Goal: Communication & Community: Share content

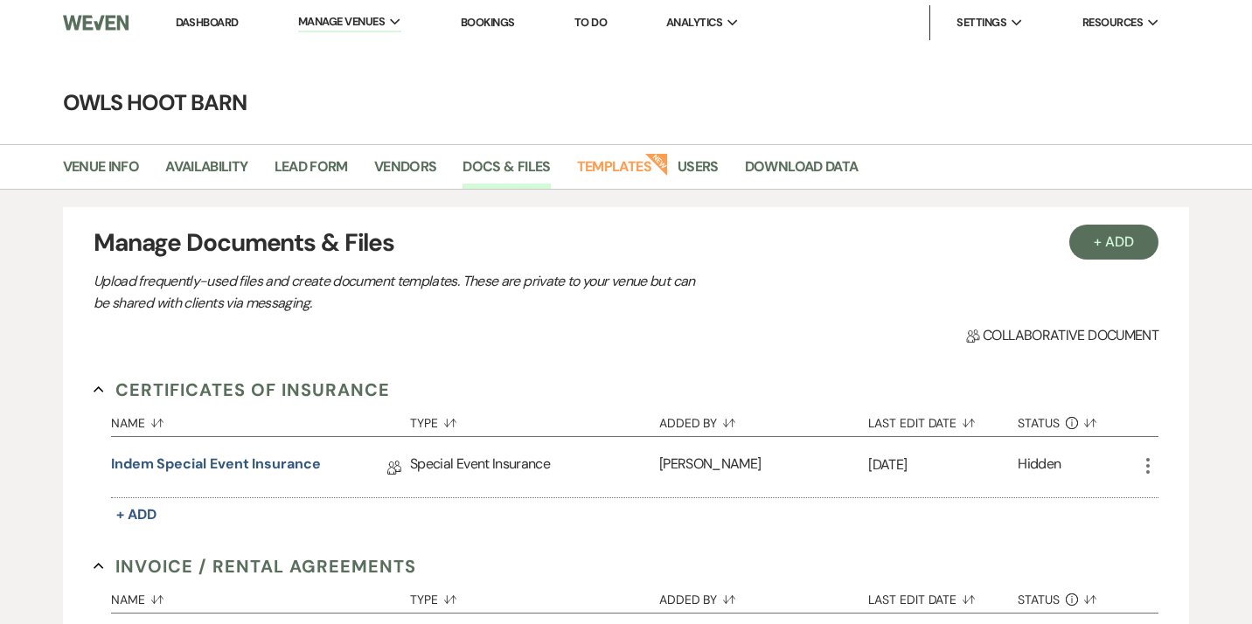
click at [215, 23] on link "Dashboard" at bounding box center [207, 22] width 63 height 15
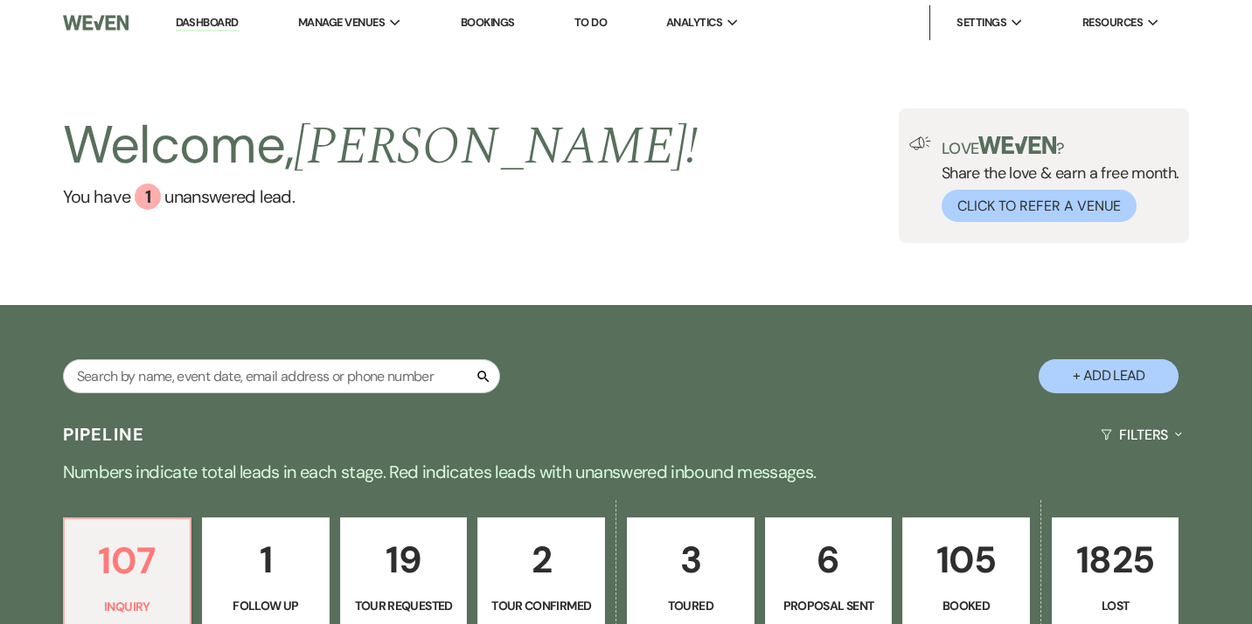
click at [986, 575] on p "105" at bounding box center [966, 560] width 105 height 59
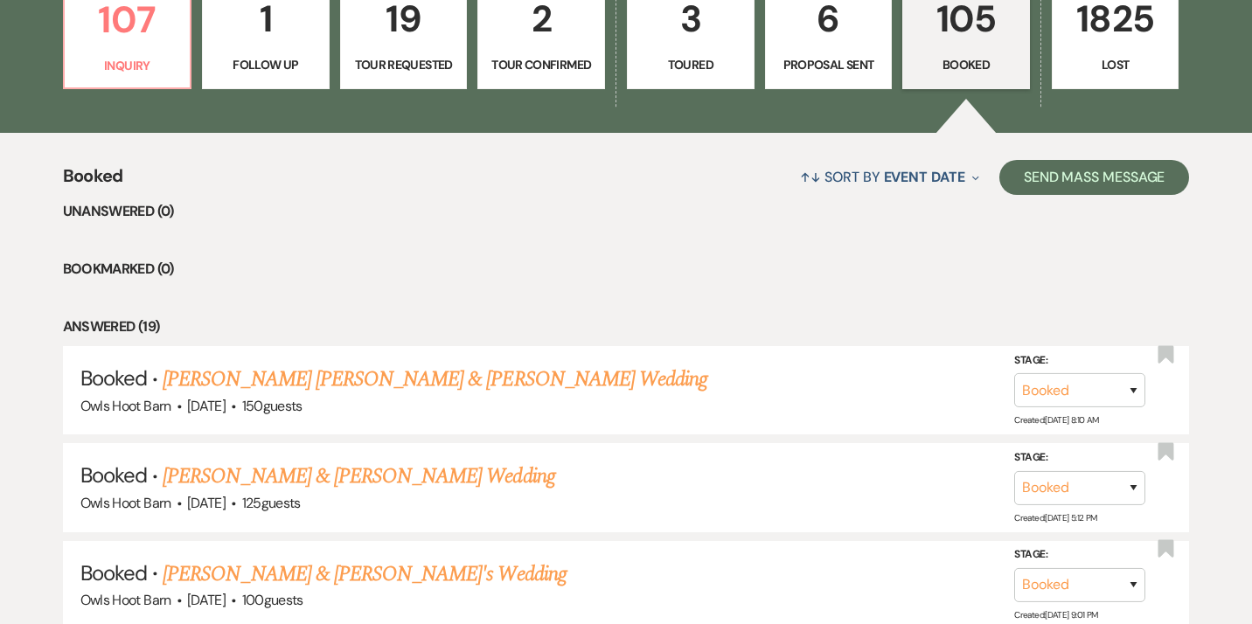
scroll to position [550, 0]
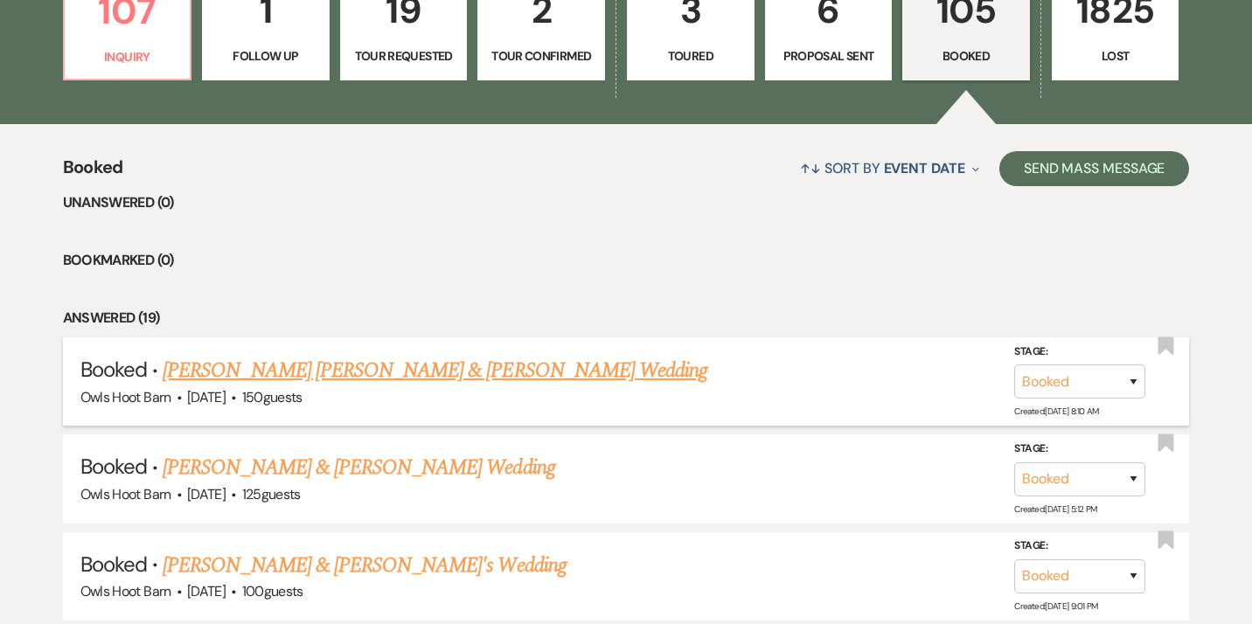
click at [380, 376] on link "[PERSON_NAME] [PERSON_NAME] & [PERSON_NAME] Wedding" at bounding box center [435, 370] width 545 height 31
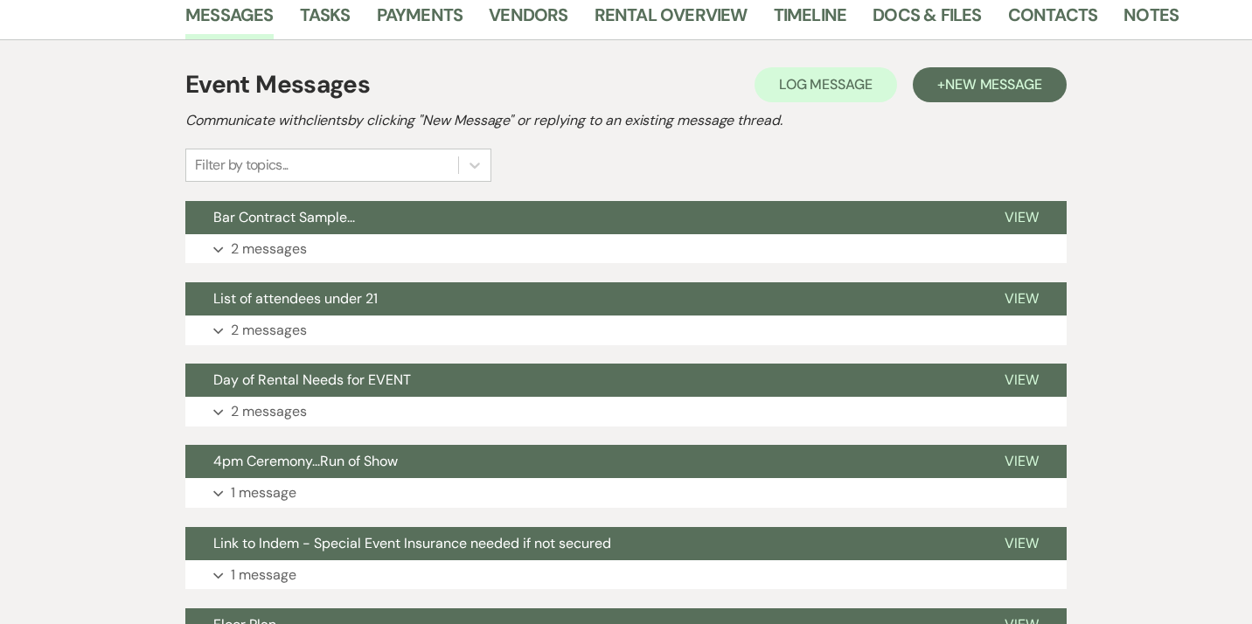
scroll to position [366, 0]
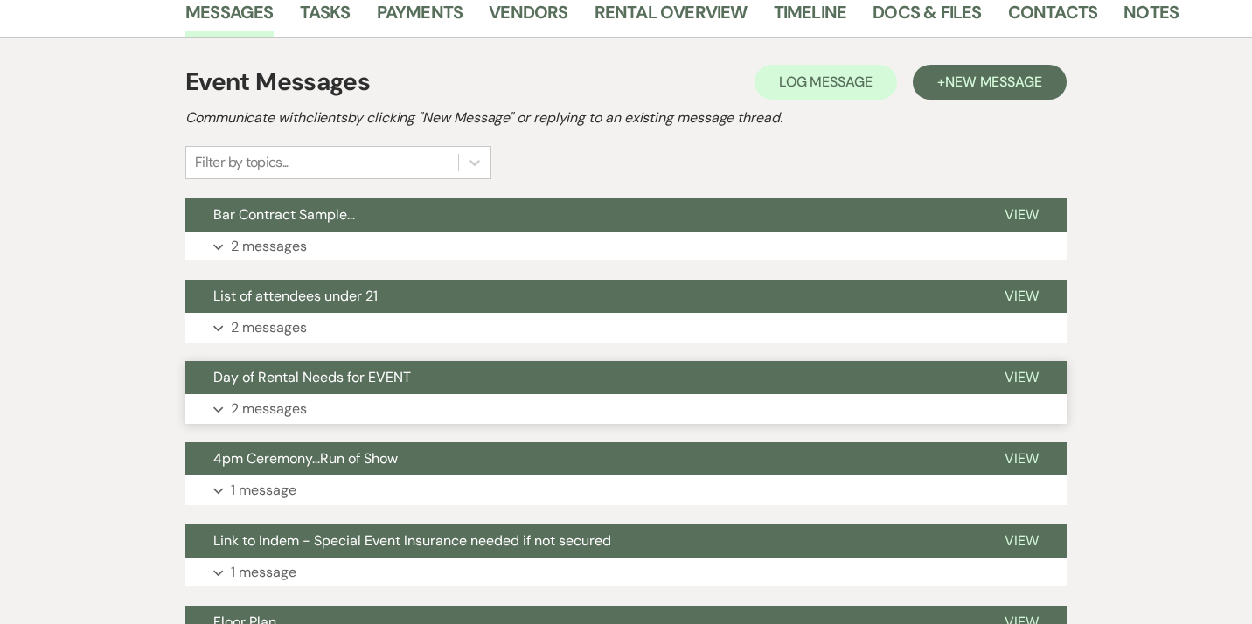
click at [221, 407] on icon "Expand" at bounding box center [218, 410] width 10 height 7
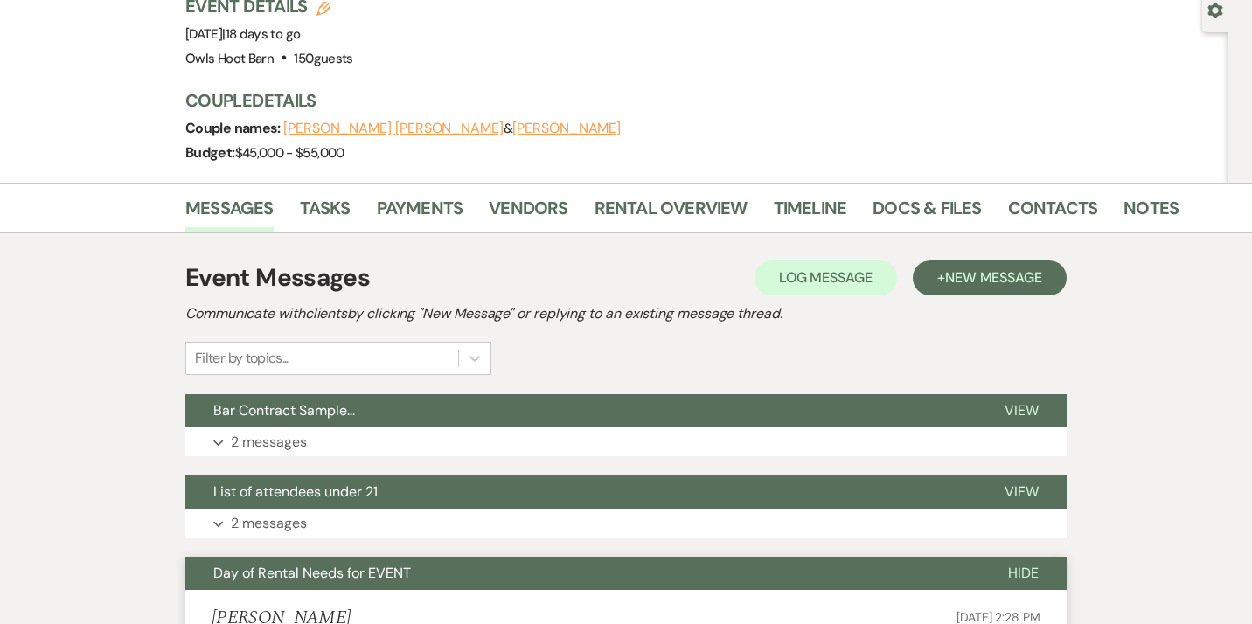
scroll to position [166, 0]
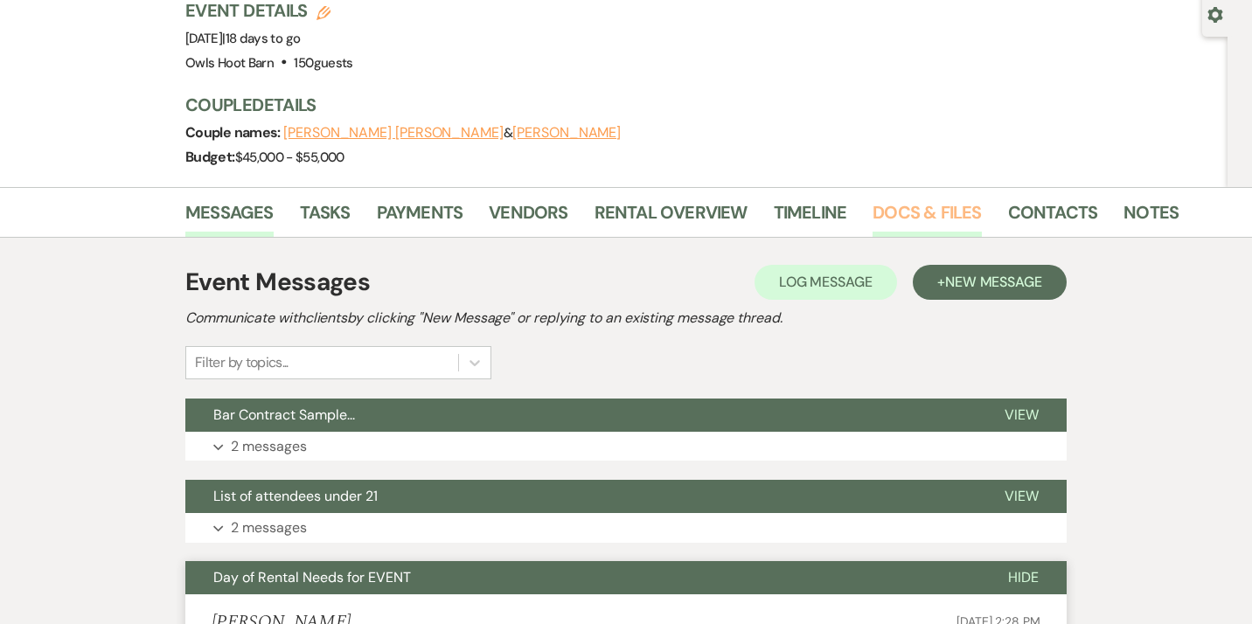
click at [911, 198] on link "Docs & Files" at bounding box center [927, 217] width 108 height 38
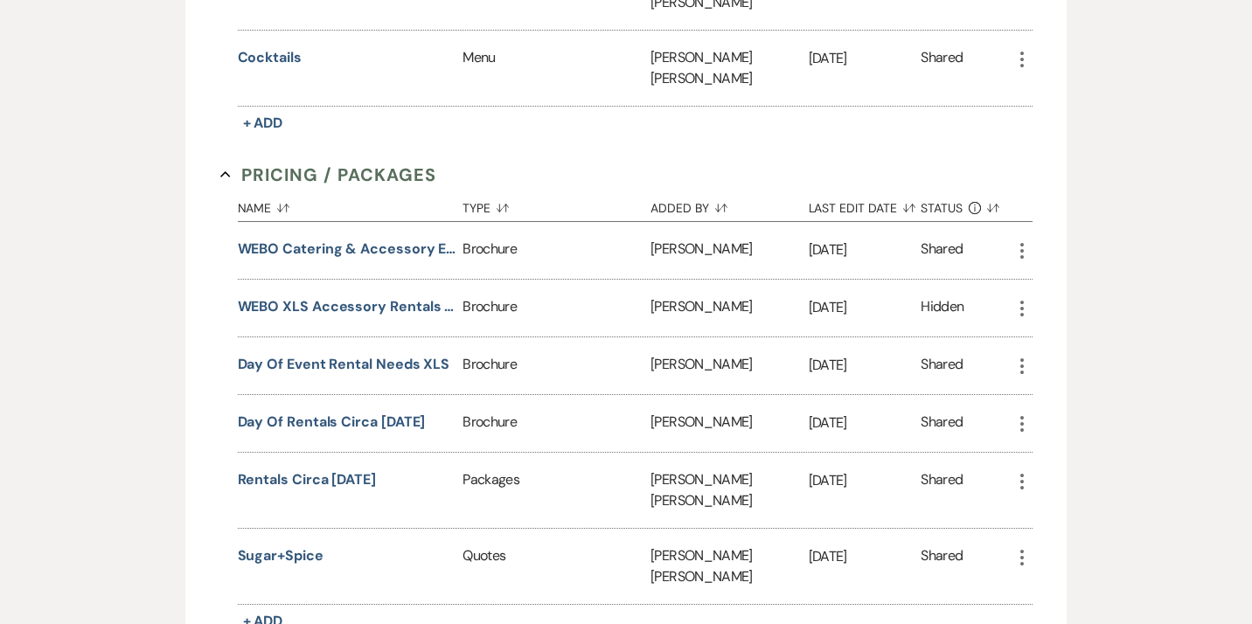
scroll to position [1916, 0]
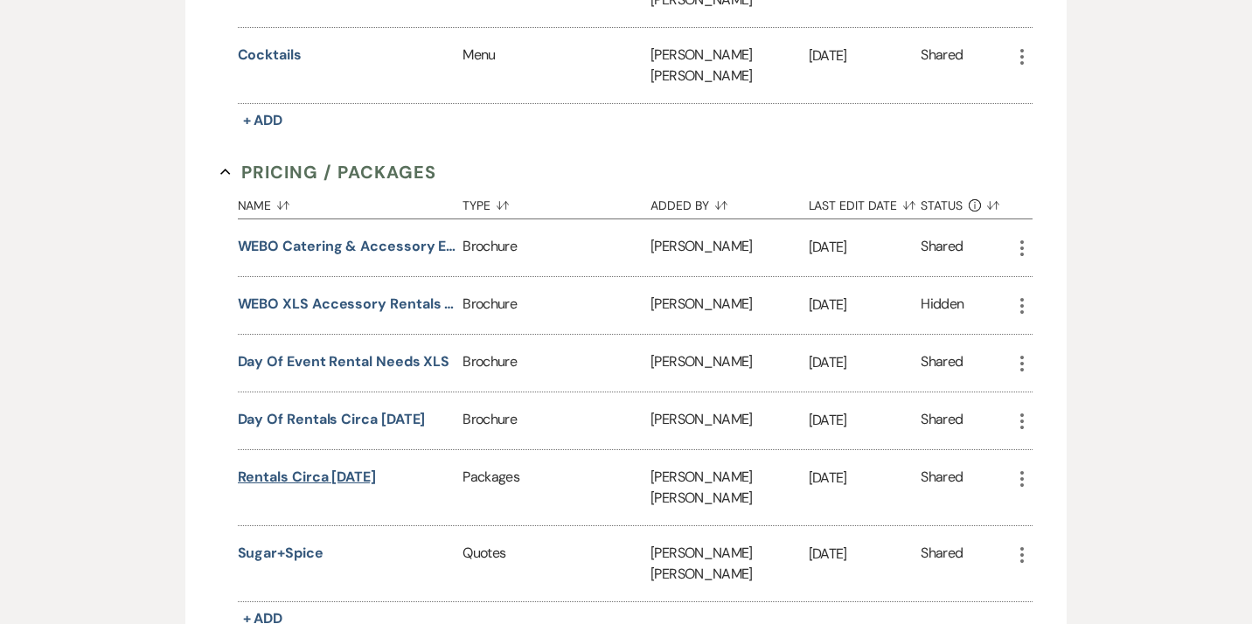
click at [313, 467] on button "Rentals circa [DATE]" at bounding box center [307, 477] width 138 height 21
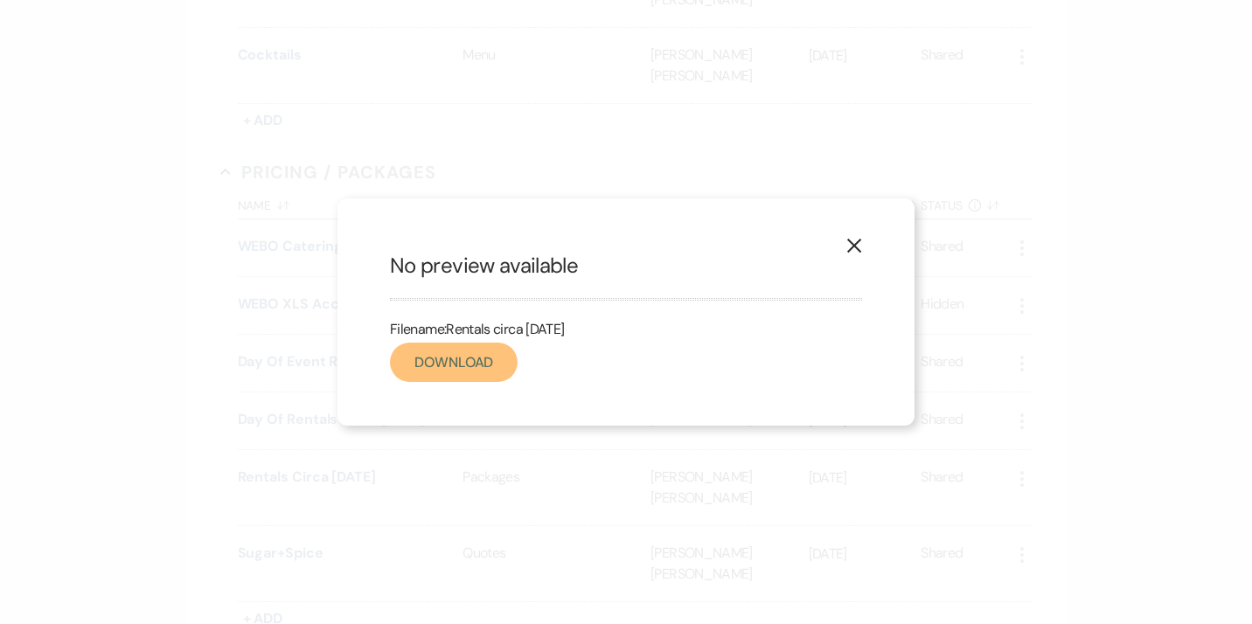
click at [465, 368] on link "Download" at bounding box center [454, 362] width 128 height 39
click at [457, 364] on link "Download" at bounding box center [454, 362] width 128 height 39
click at [860, 247] on icon "X" at bounding box center [854, 246] width 16 height 16
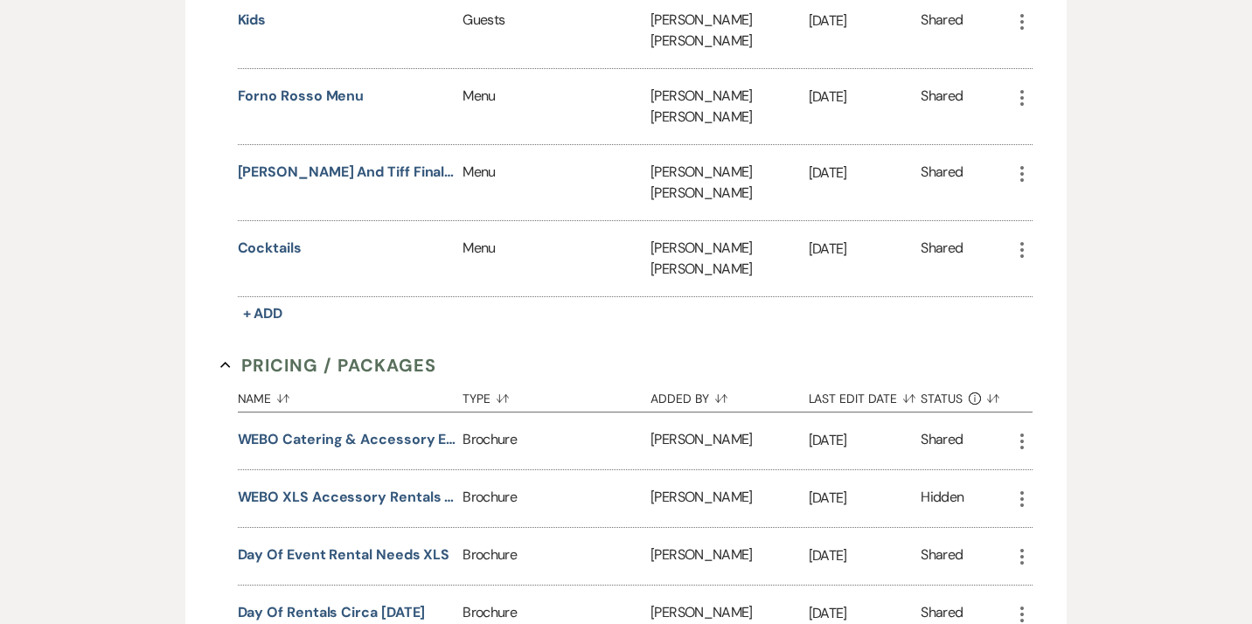
scroll to position [1725, 0]
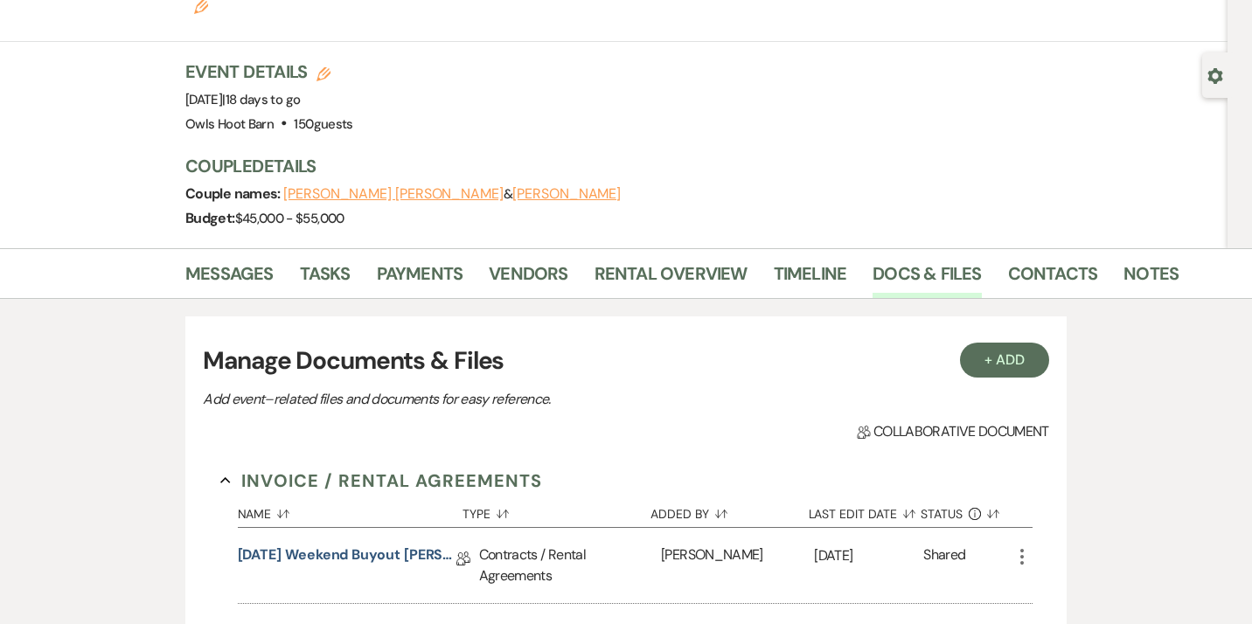
scroll to position [0, 0]
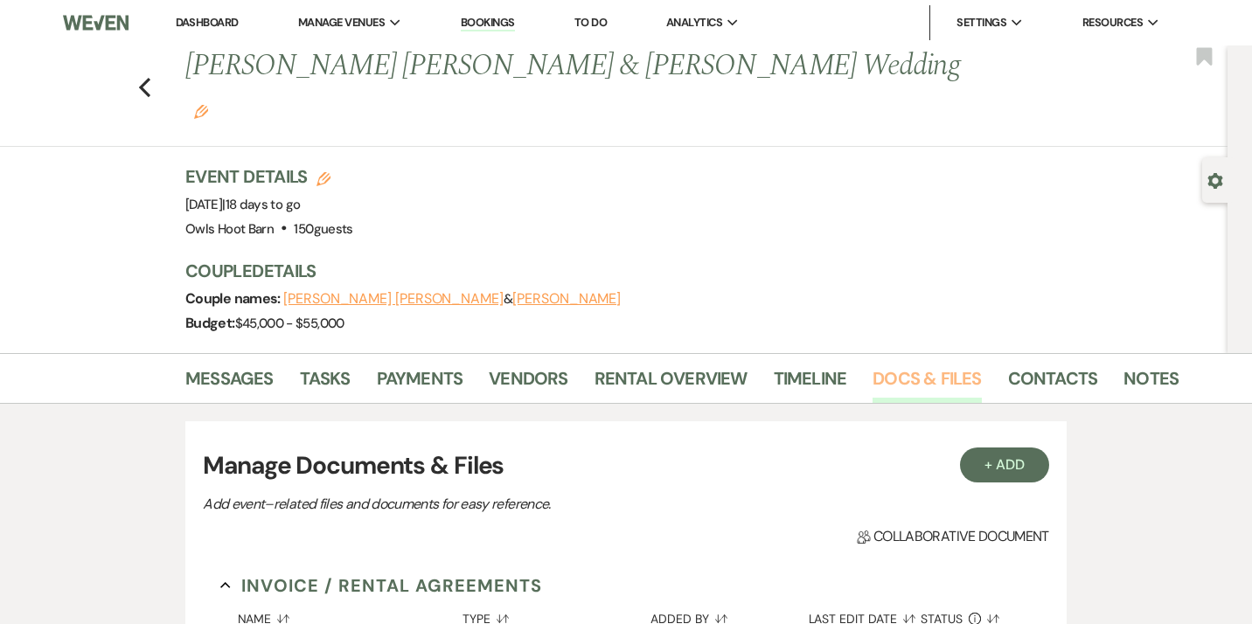
click at [935, 365] on link "Docs & Files" at bounding box center [927, 384] width 108 height 38
click at [1004, 448] on button "+ Add" at bounding box center [1004, 465] width 89 height 35
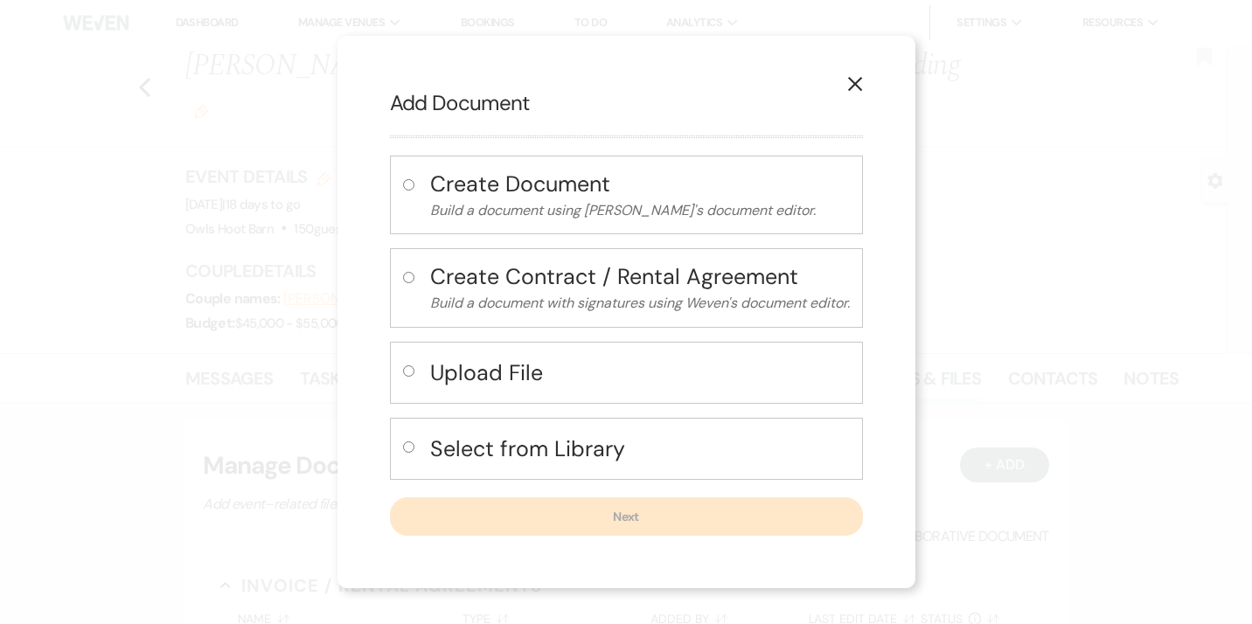
click at [407, 370] on input "radio" at bounding box center [408, 370] width 11 height 11
radio input "true"
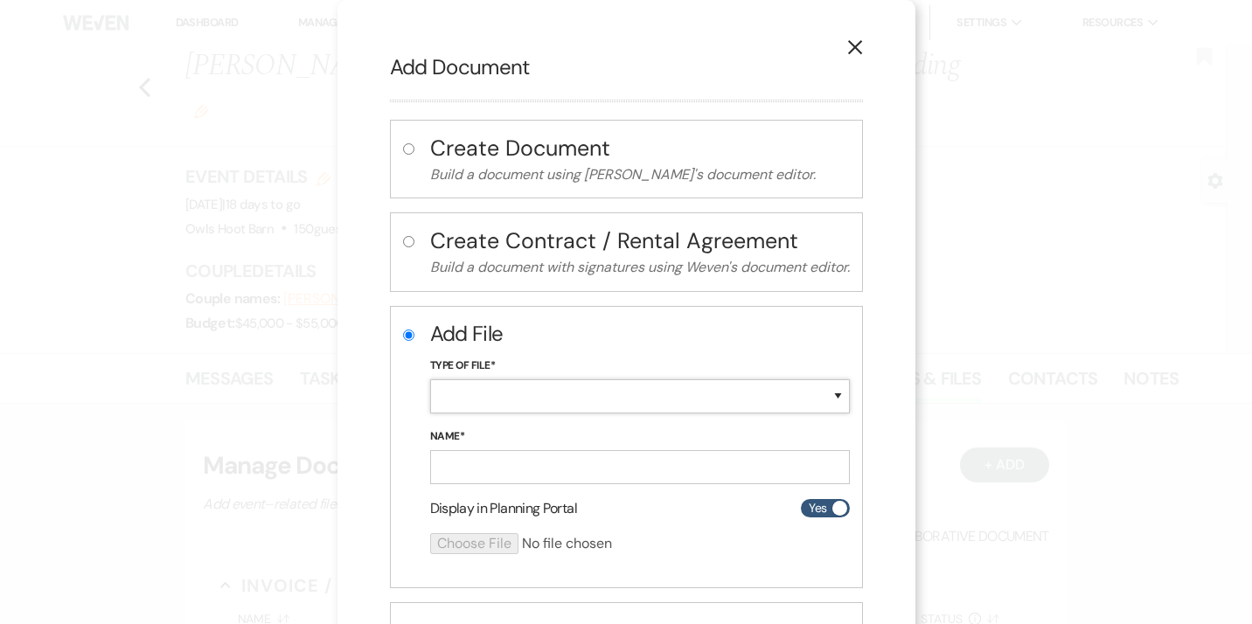
click at [430, 379] on select "Special Event Insurance Vendor Certificate of Insurance Contracts / Rental Agre…" at bounding box center [640, 396] width 420 height 34
select select "20"
click option "Packages" at bounding box center [0, 0] width 0 height 0
click at [448, 471] on input "Name*" at bounding box center [640, 467] width 420 height 34
type input "V2 Day Of Rentals"
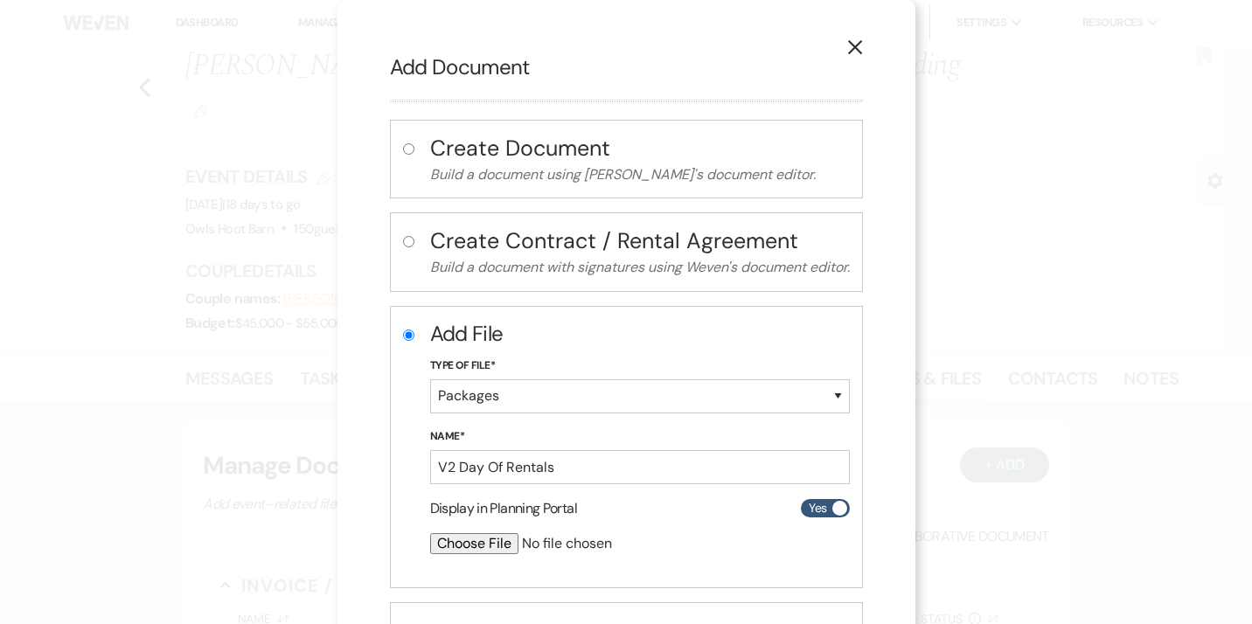
click at [462, 548] on input "file" at bounding box center [593, 543] width 327 height 21
type input "C:\fakepath\[DATE][DOMAIN_NAME] of Event Rentals_JM_TW_v2.xlsx"
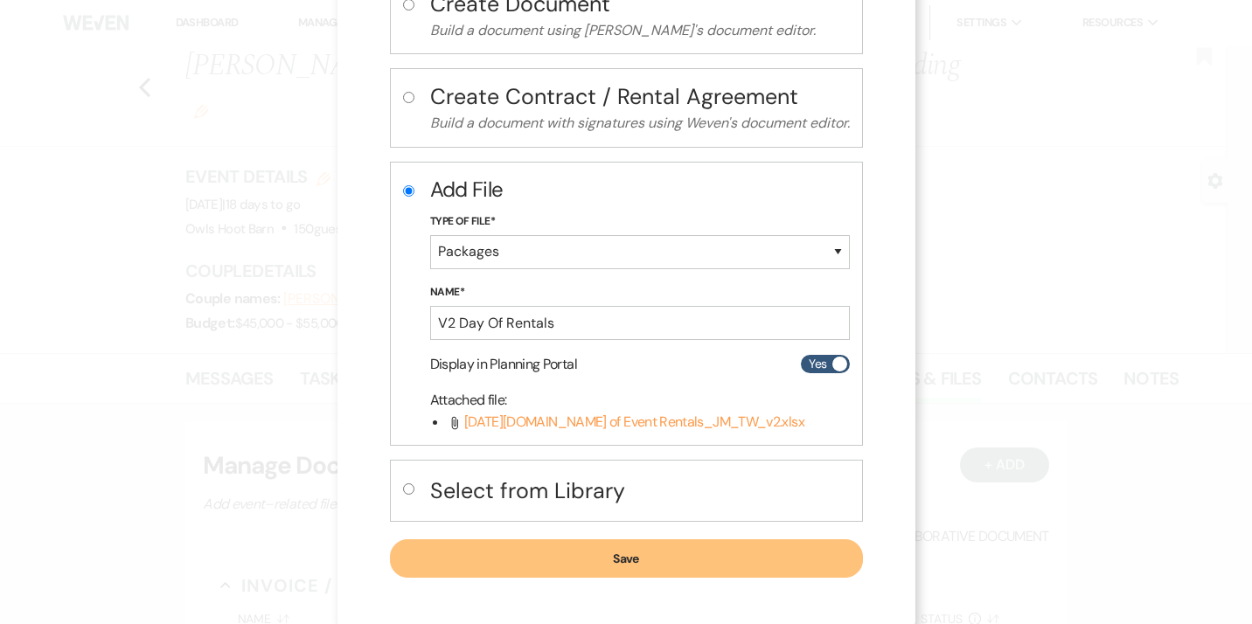
scroll to position [152, 0]
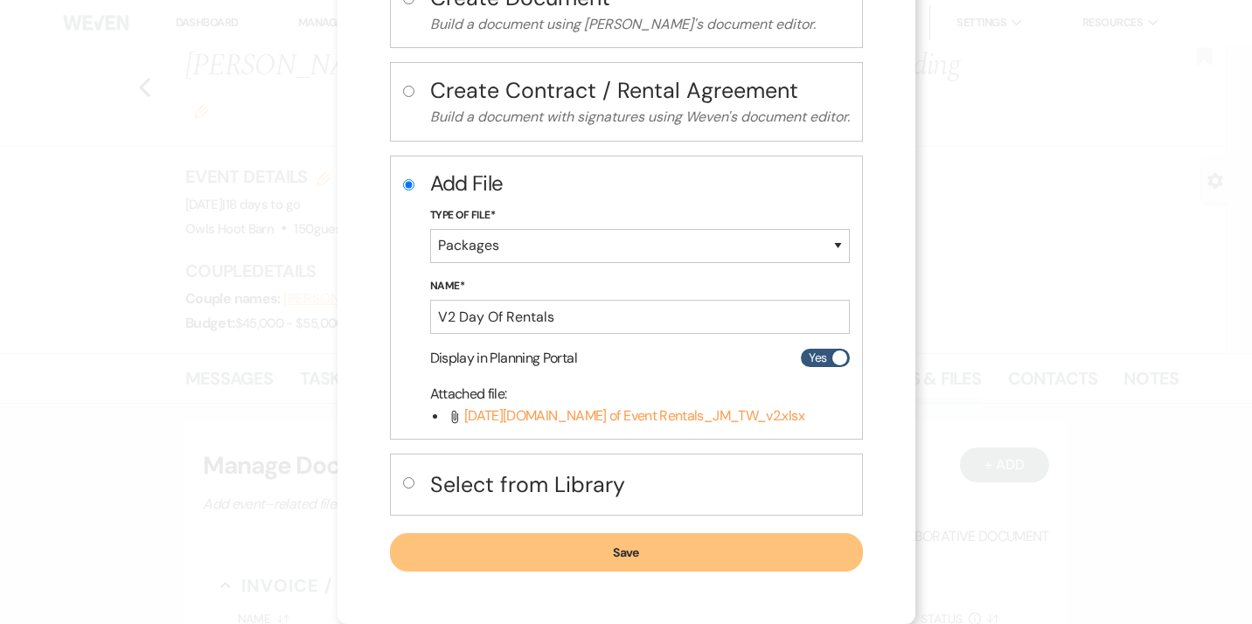
click at [658, 561] on button "Save" at bounding box center [626, 552] width 473 height 38
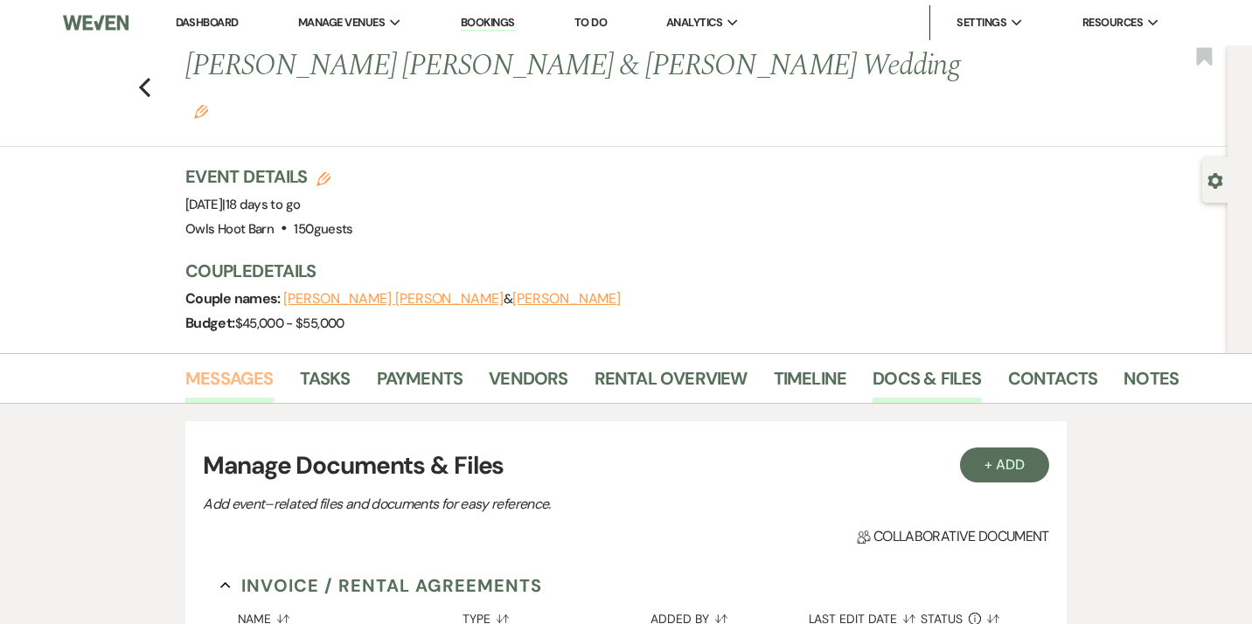
click at [234, 365] on link "Messages" at bounding box center [229, 384] width 88 height 38
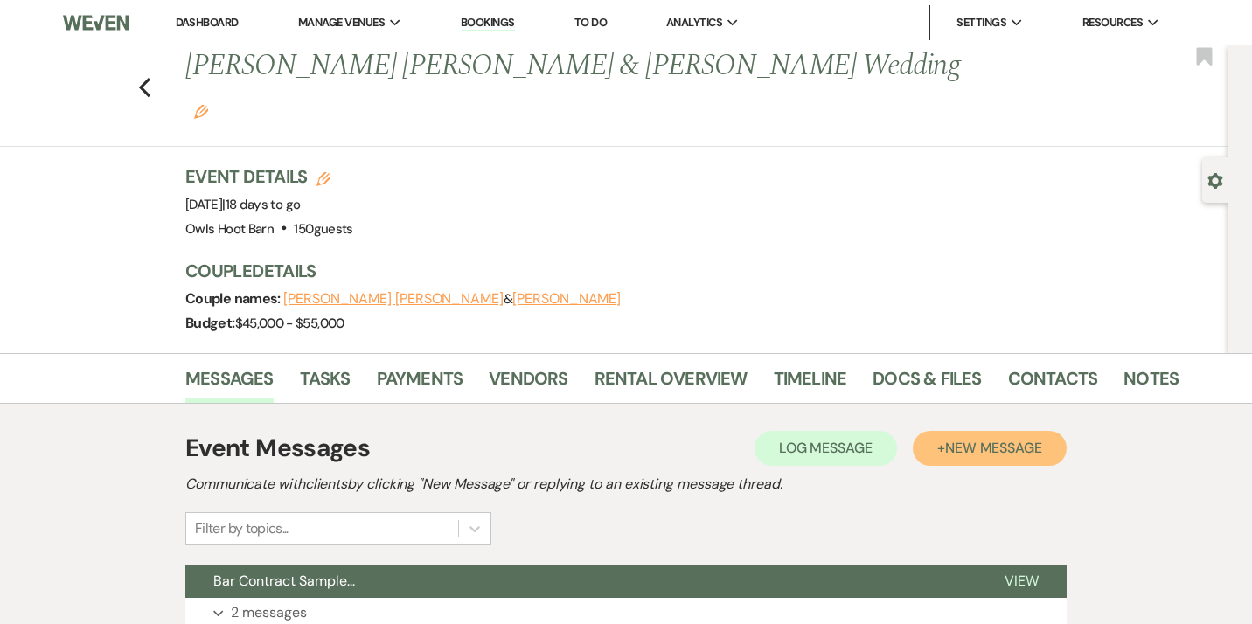
click at [981, 439] on span "New Message" at bounding box center [993, 448] width 97 height 18
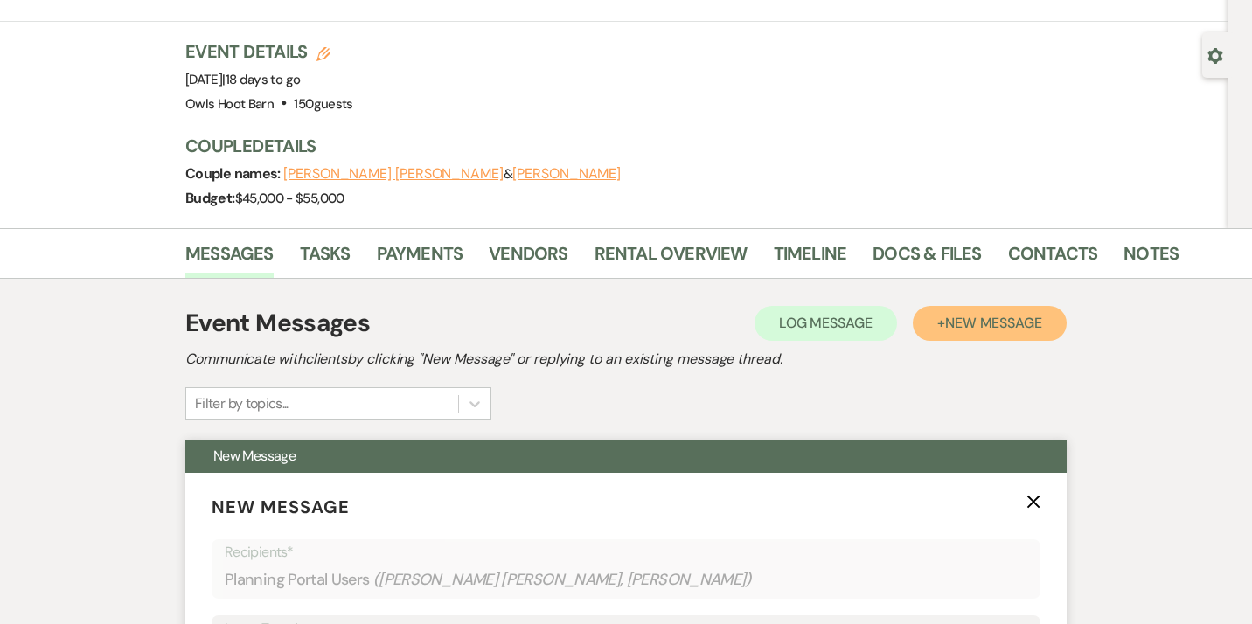
scroll to position [128, 0]
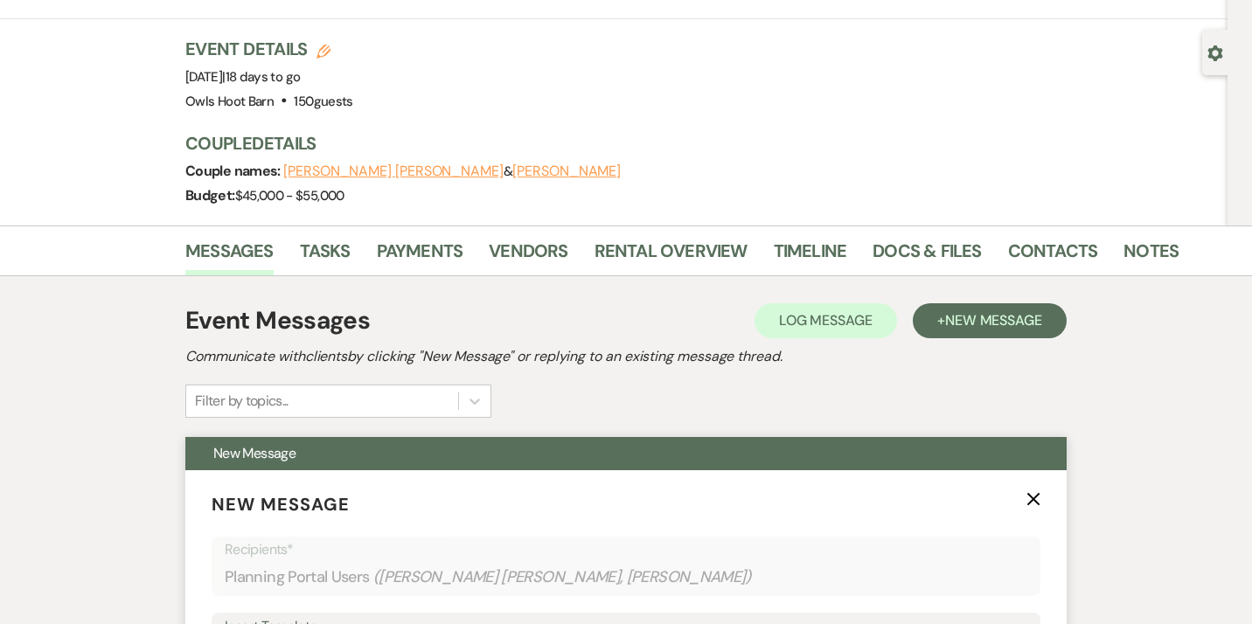
click at [1032, 492] on icon "X" at bounding box center [1034, 499] width 14 height 14
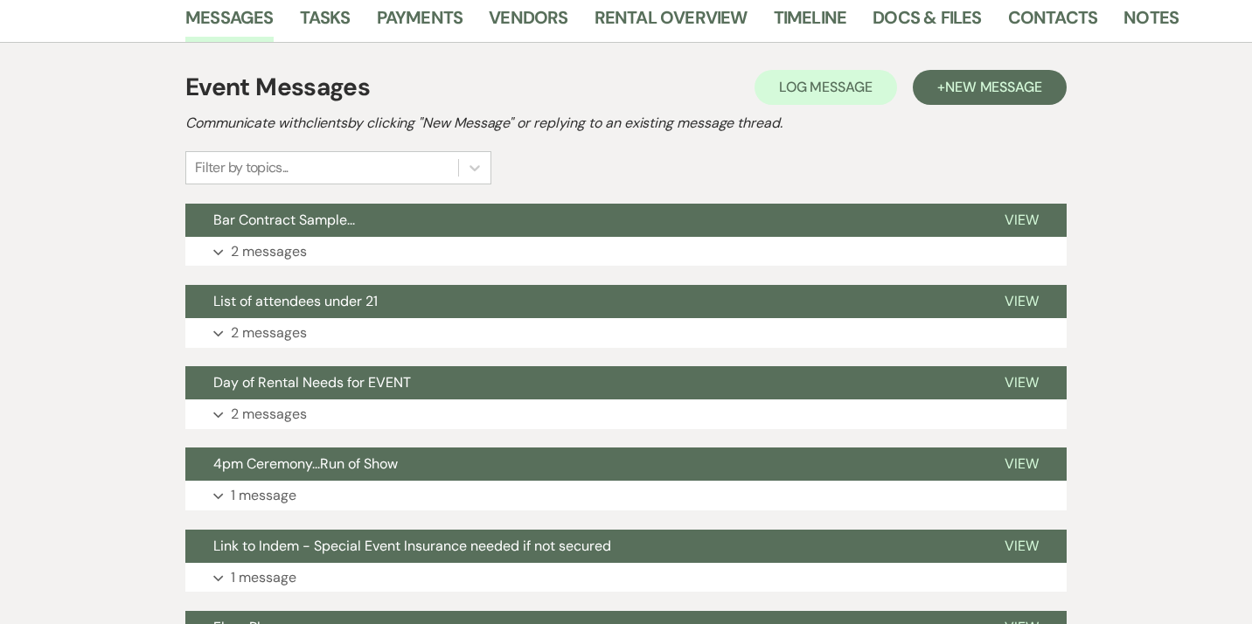
scroll to position [365, 0]
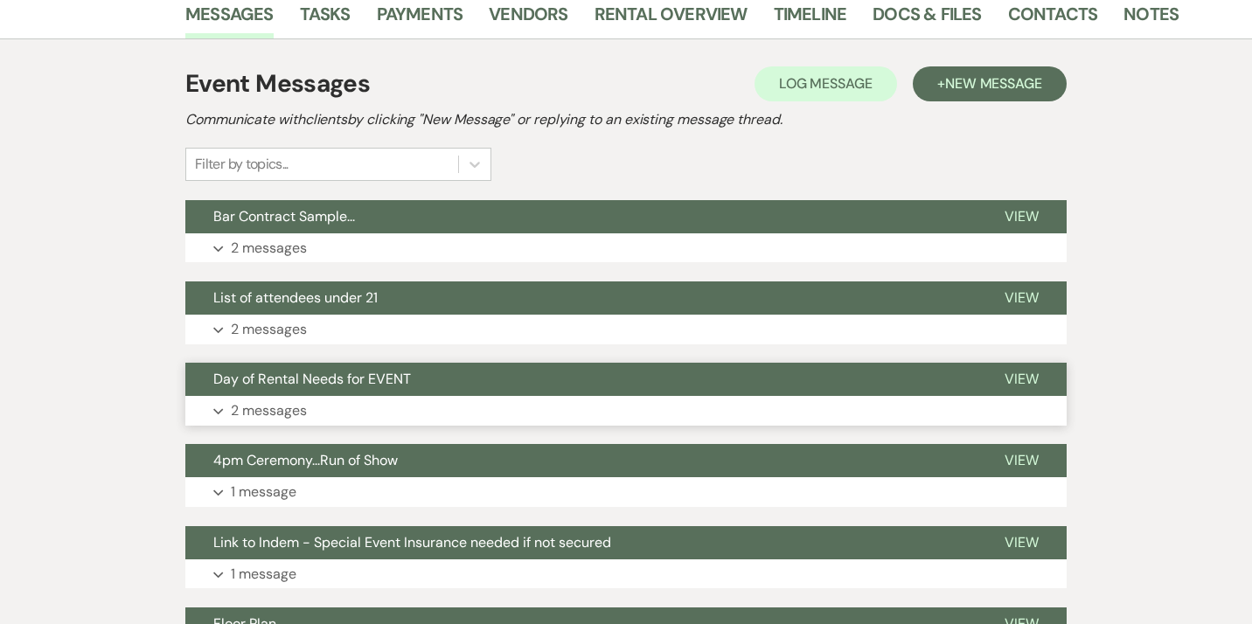
click at [279, 400] on p "2 messages" at bounding box center [269, 411] width 76 height 23
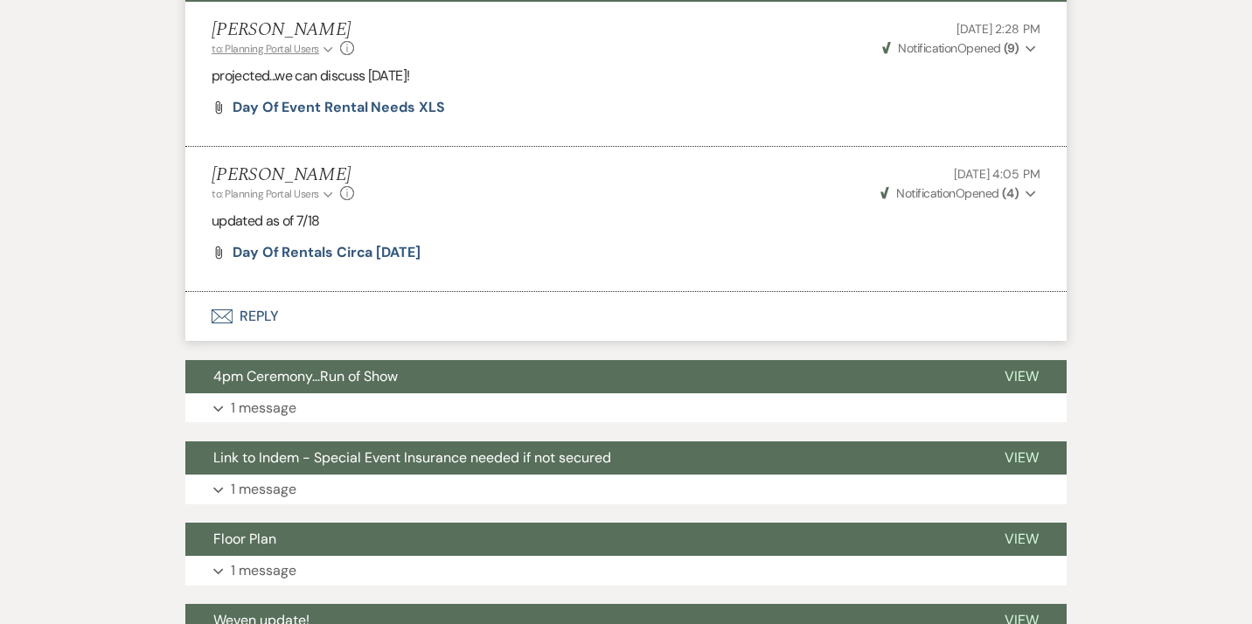
scroll to position [761, 0]
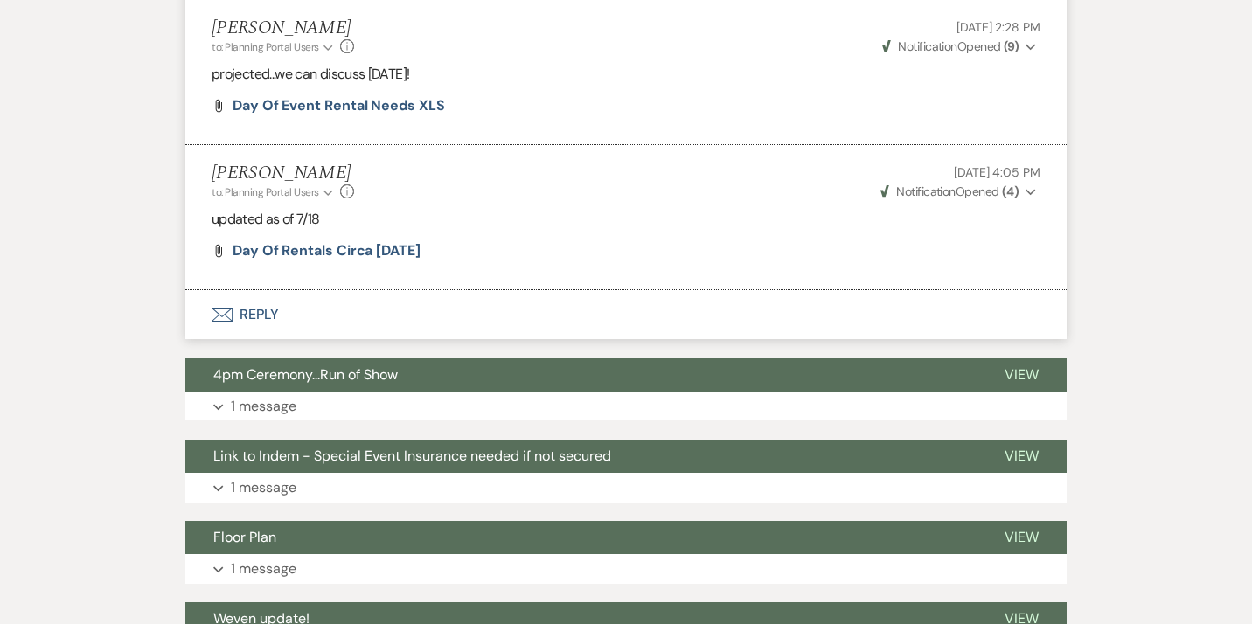
click at [261, 290] on button "Envelope Reply" at bounding box center [625, 314] width 881 height 49
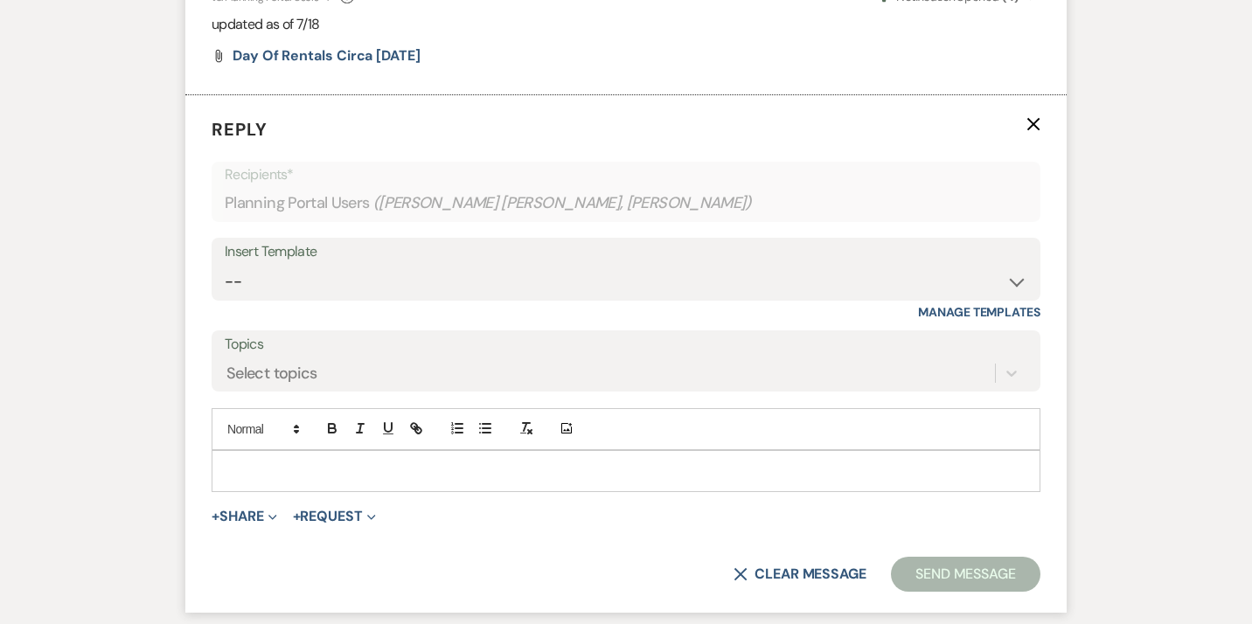
scroll to position [957, 0]
click at [288, 461] on p at bounding box center [626, 470] width 801 height 19
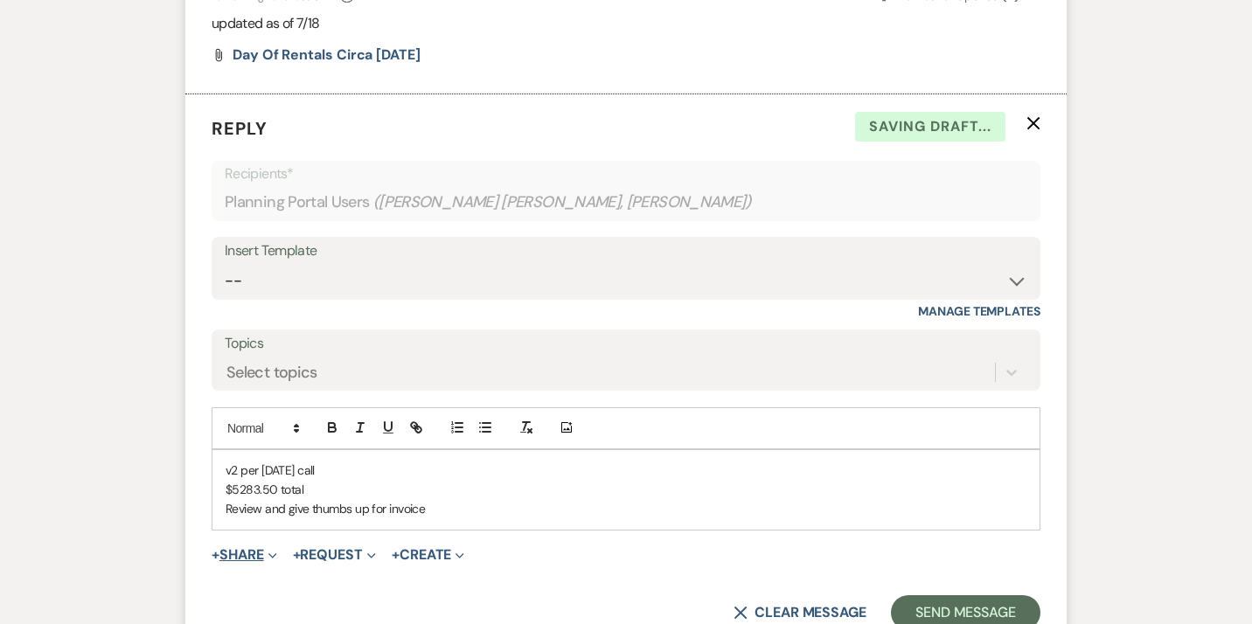
click at [261, 548] on button "+ Share Expand" at bounding box center [245, 555] width 66 height 14
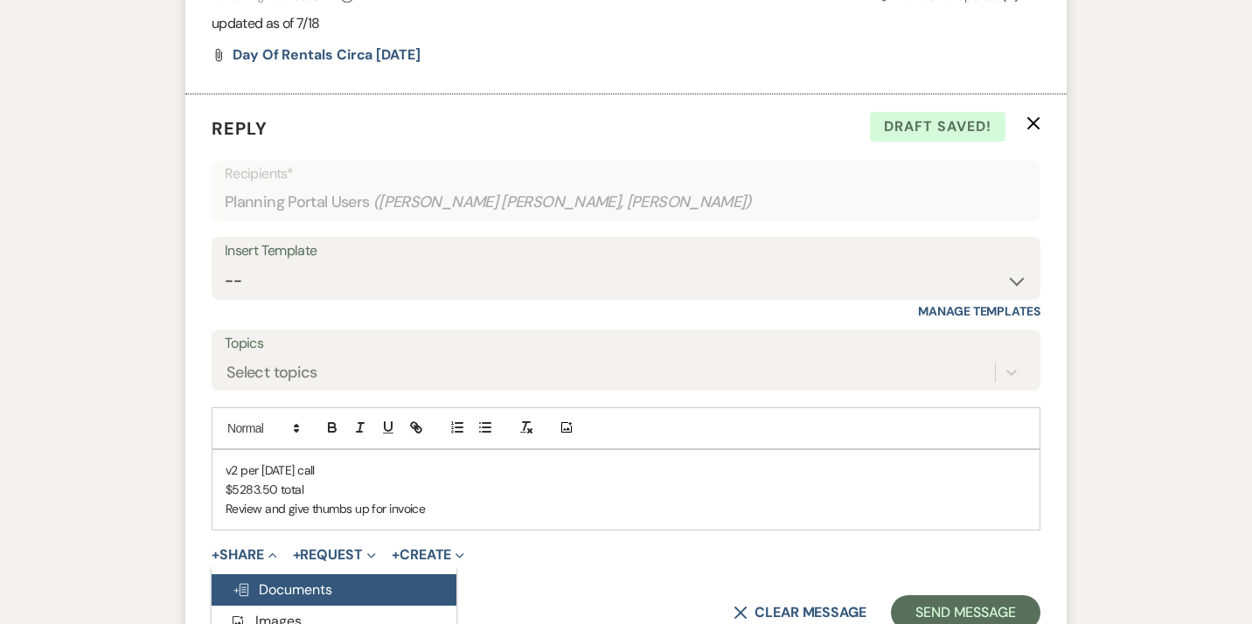
click at [294, 581] on span "Doc Upload Documents" at bounding box center [283, 590] width 100 height 18
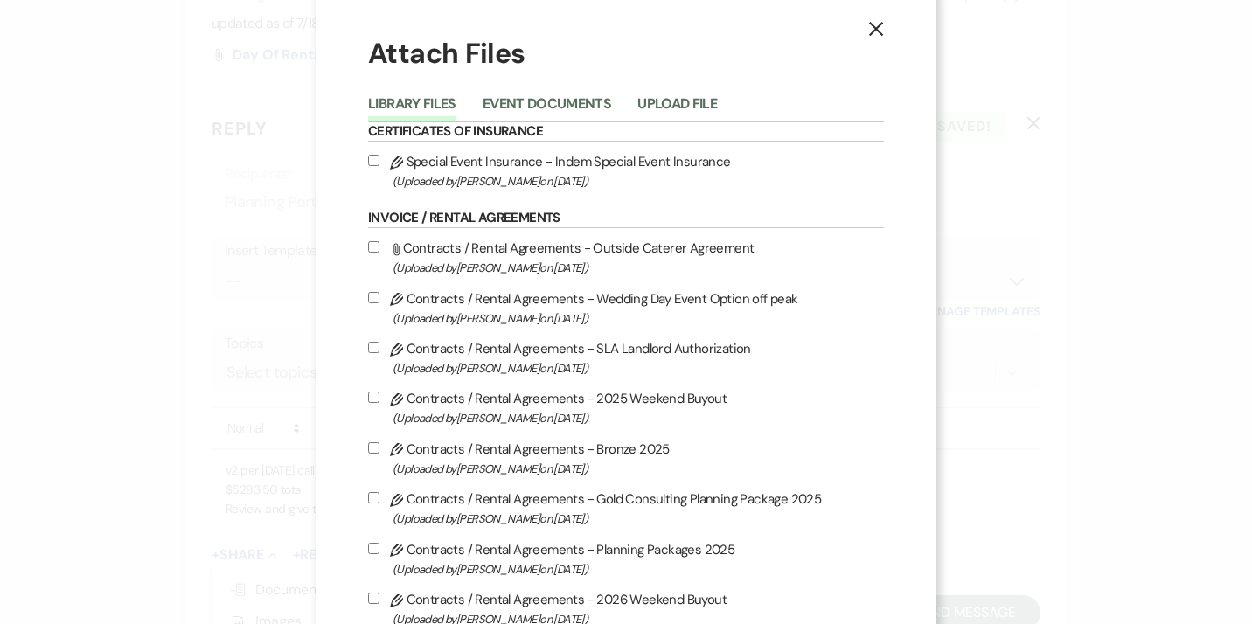
scroll to position [0, 0]
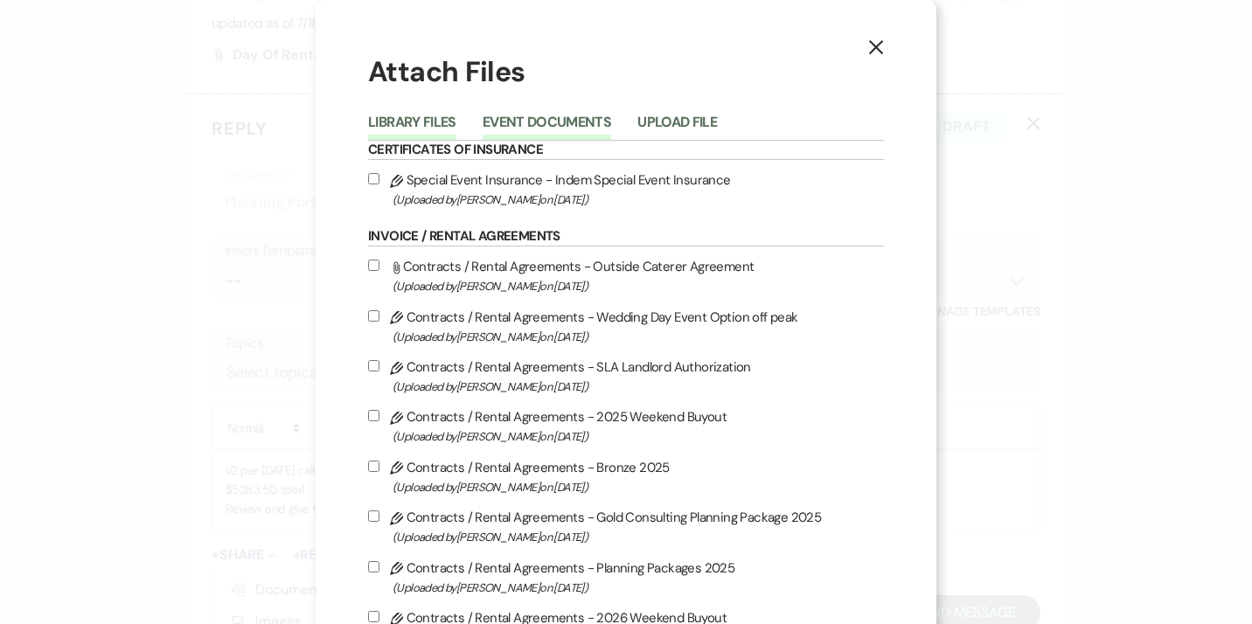
click at [586, 123] on button "Event Documents" at bounding box center [547, 127] width 129 height 24
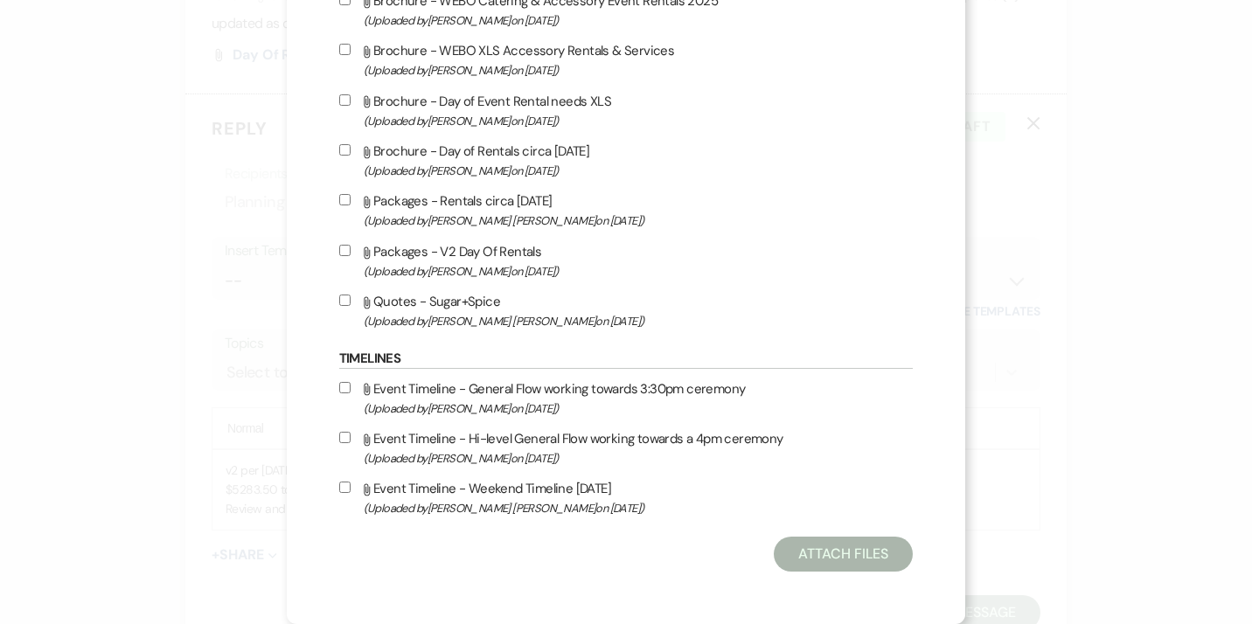
scroll to position [1230, 0]
click at [351, 245] on input "Attach File Packages - V2 Day Of Rentals (Uploaded by [PERSON_NAME] on [DATE] )" at bounding box center [344, 250] width 11 height 11
checkbox input "true"
click at [826, 560] on button "Attach Files" at bounding box center [843, 554] width 139 height 35
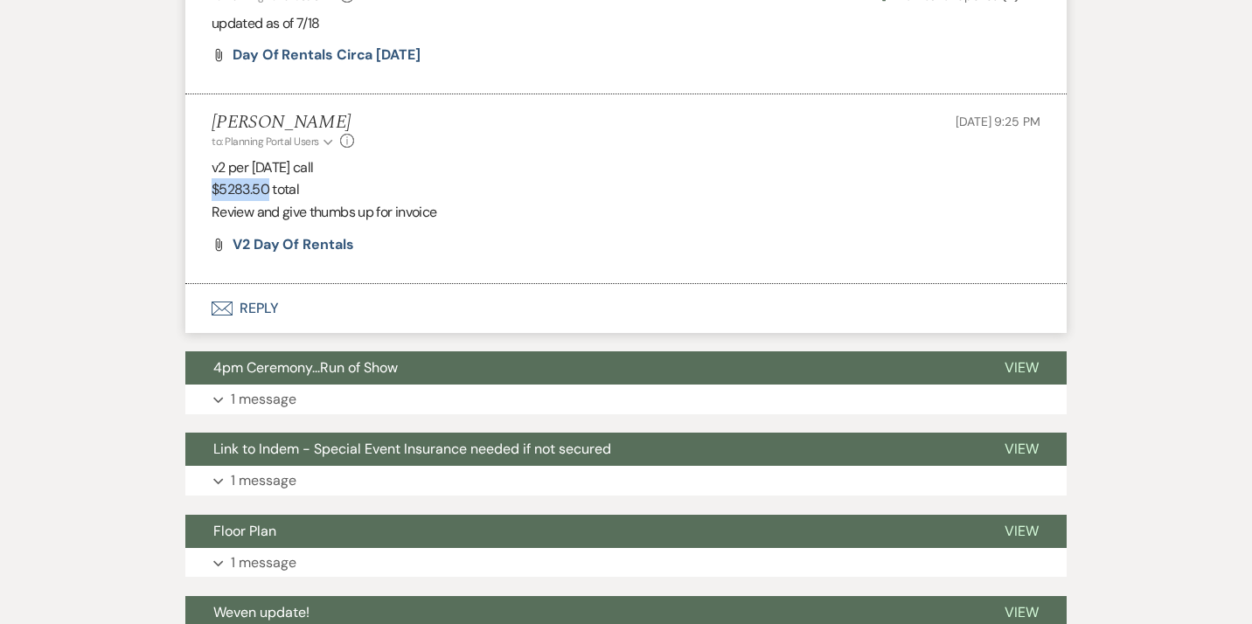
drag, startPoint x: 213, startPoint y: 149, endPoint x: 270, endPoint y: 148, distance: 56.8
click at [270, 178] on p "$5283.50 total" at bounding box center [626, 189] width 829 height 23
copy p "$5283.50"
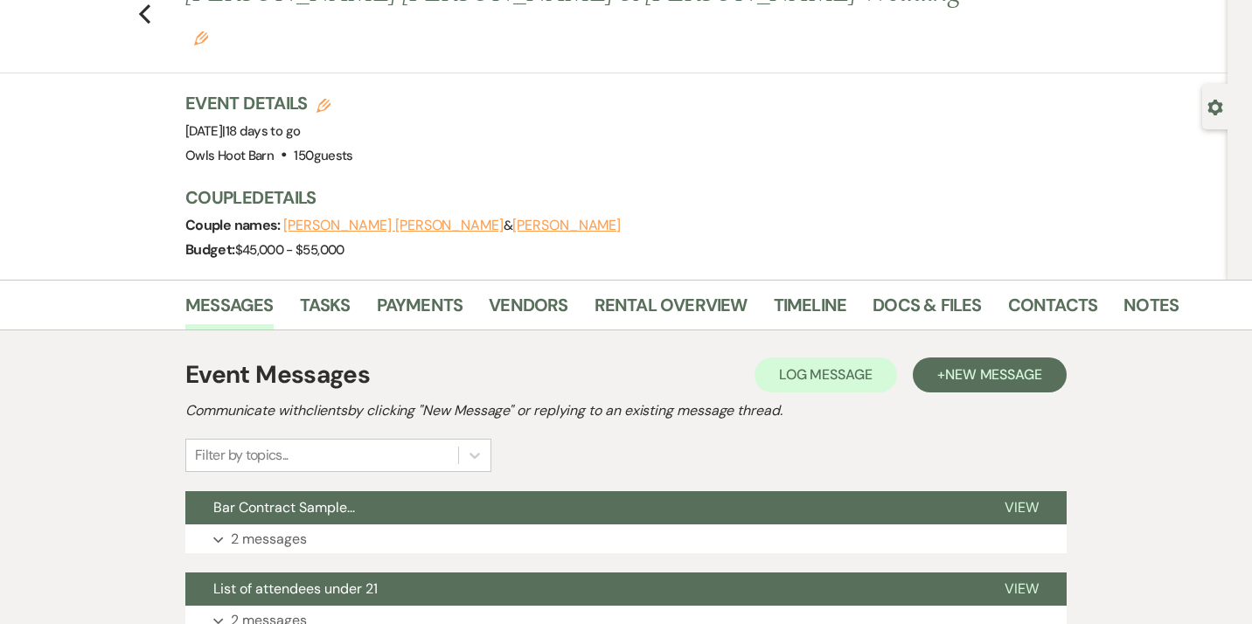
scroll to position [0, 0]
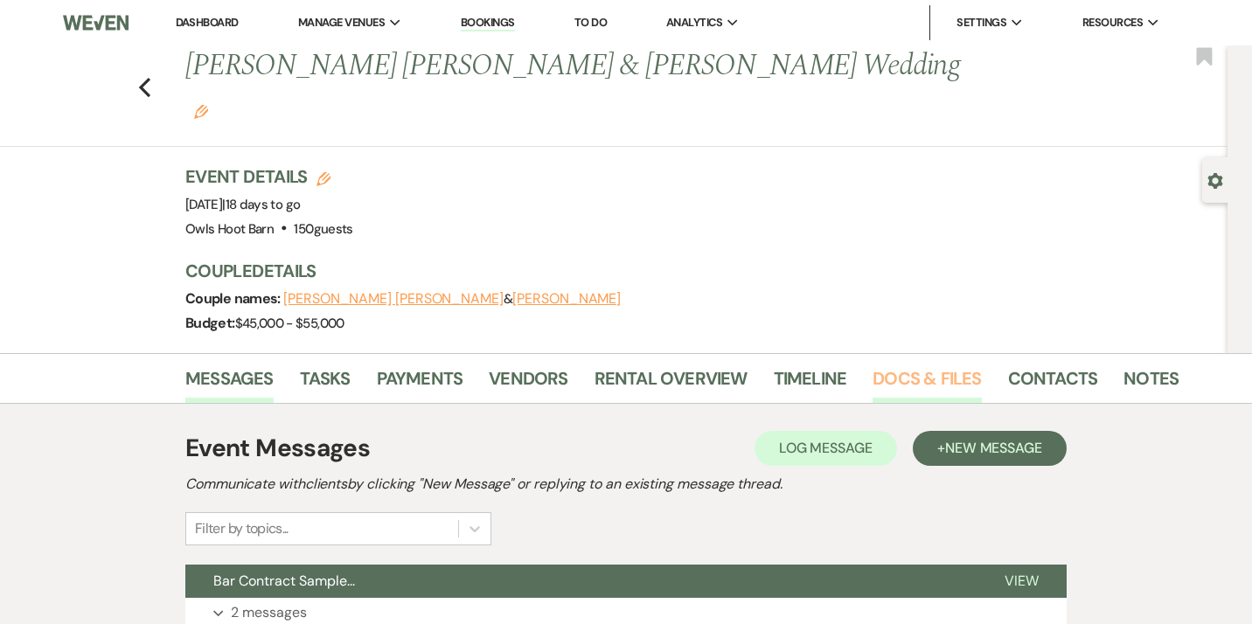
click at [908, 365] on link "Docs & Files" at bounding box center [927, 384] width 108 height 38
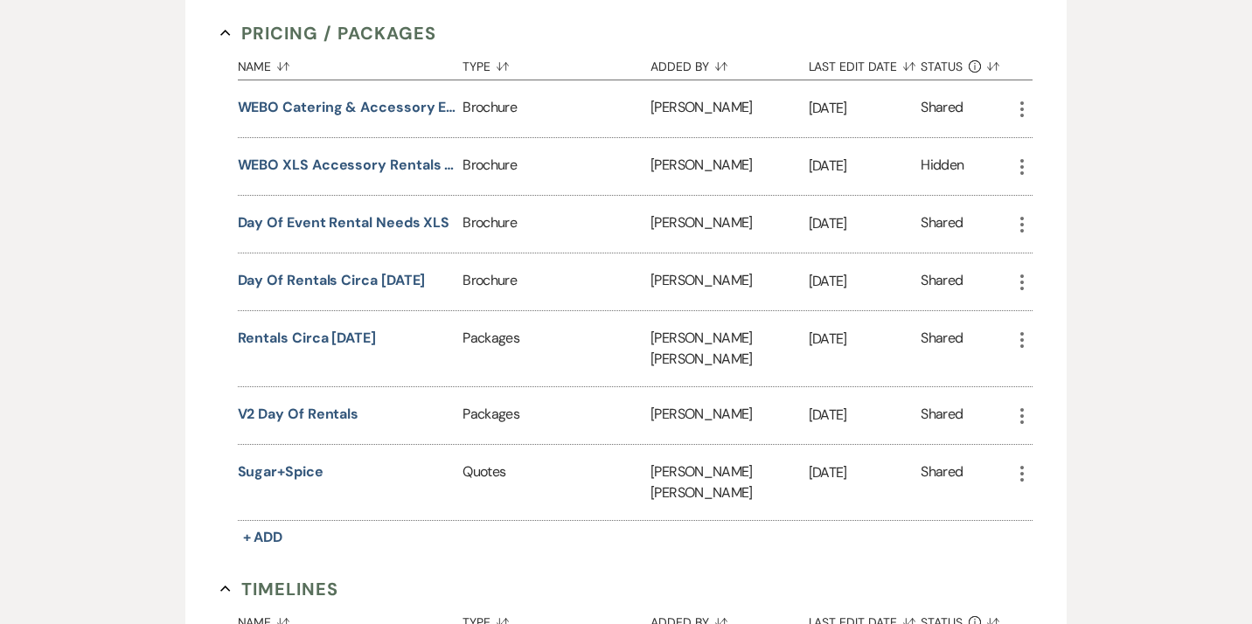
scroll to position [2368, 0]
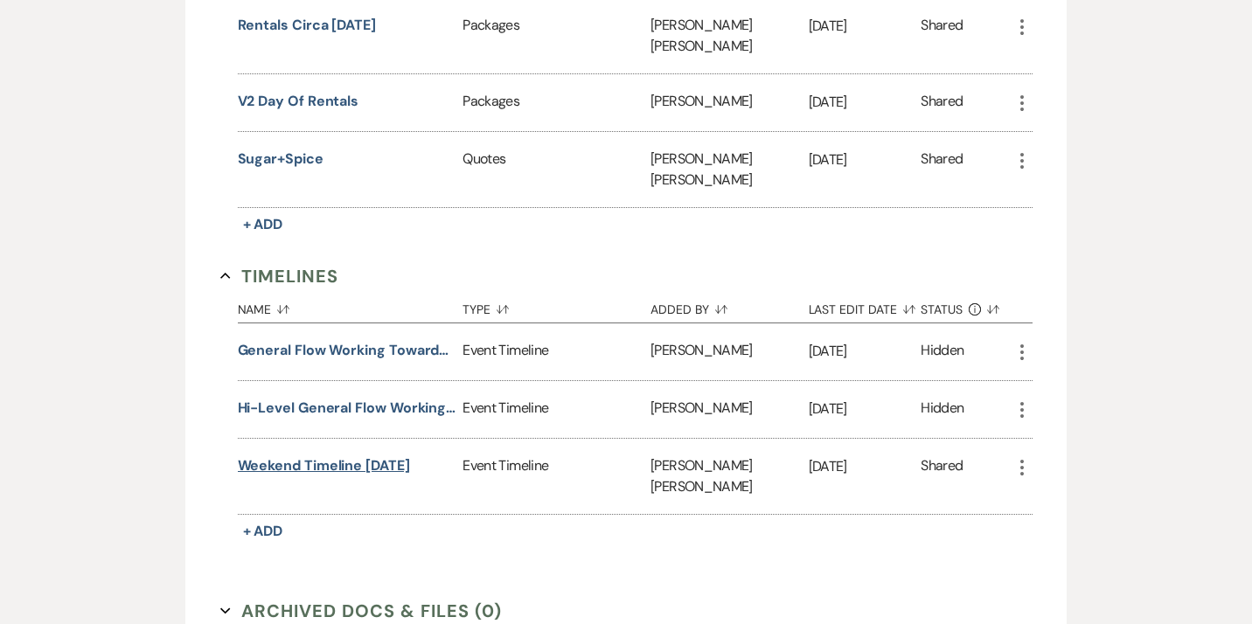
click at [349, 456] on button "Weekend Timeline [DATE]" at bounding box center [324, 466] width 172 height 21
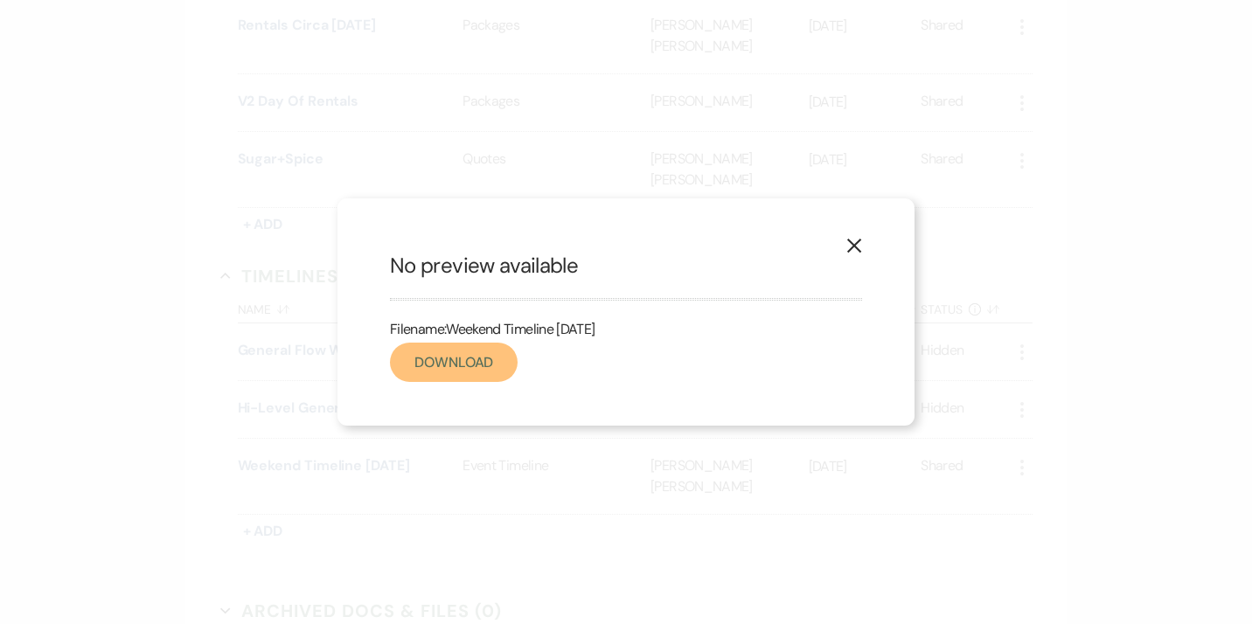
click at [481, 372] on link "Download" at bounding box center [454, 362] width 128 height 39
click at [853, 249] on icon "X" at bounding box center [854, 246] width 16 height 16
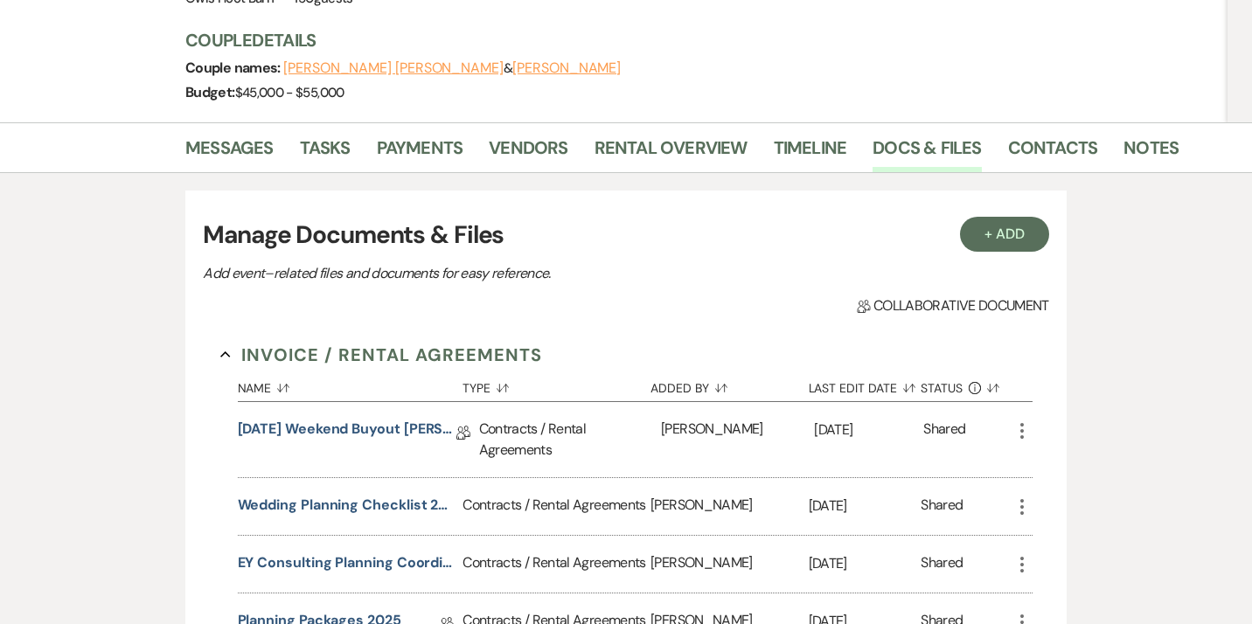
scroll to position [0, 0]
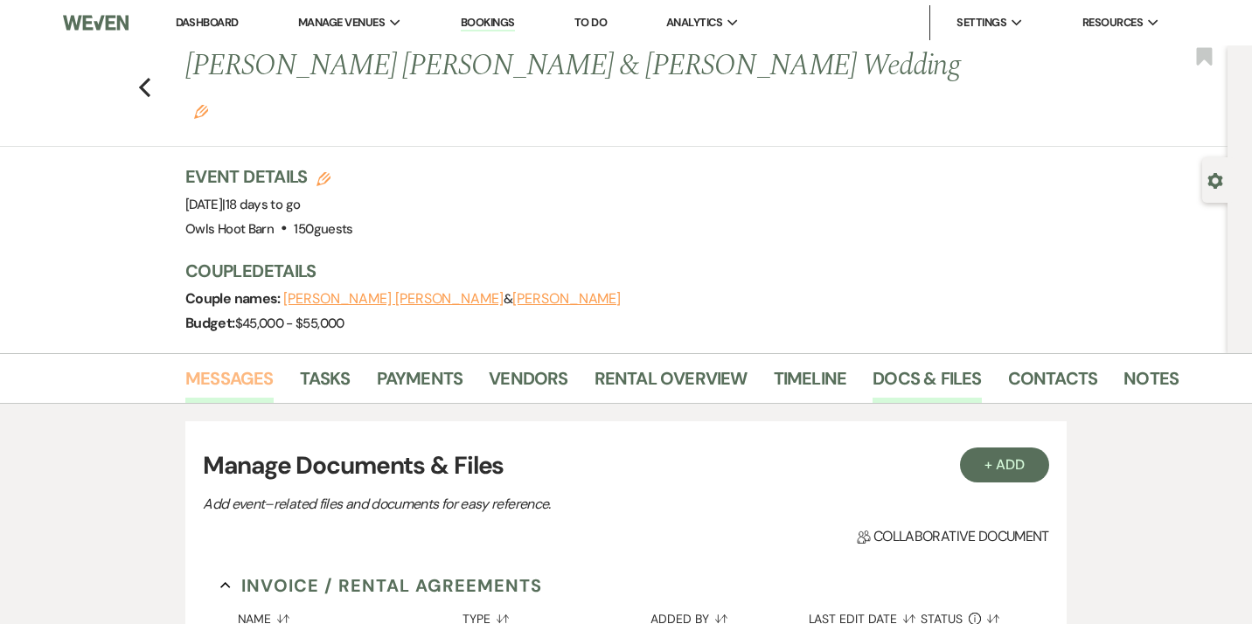
click at [245, 365] on link "Messages" at bounding box center [229, 384] width 88 height 38
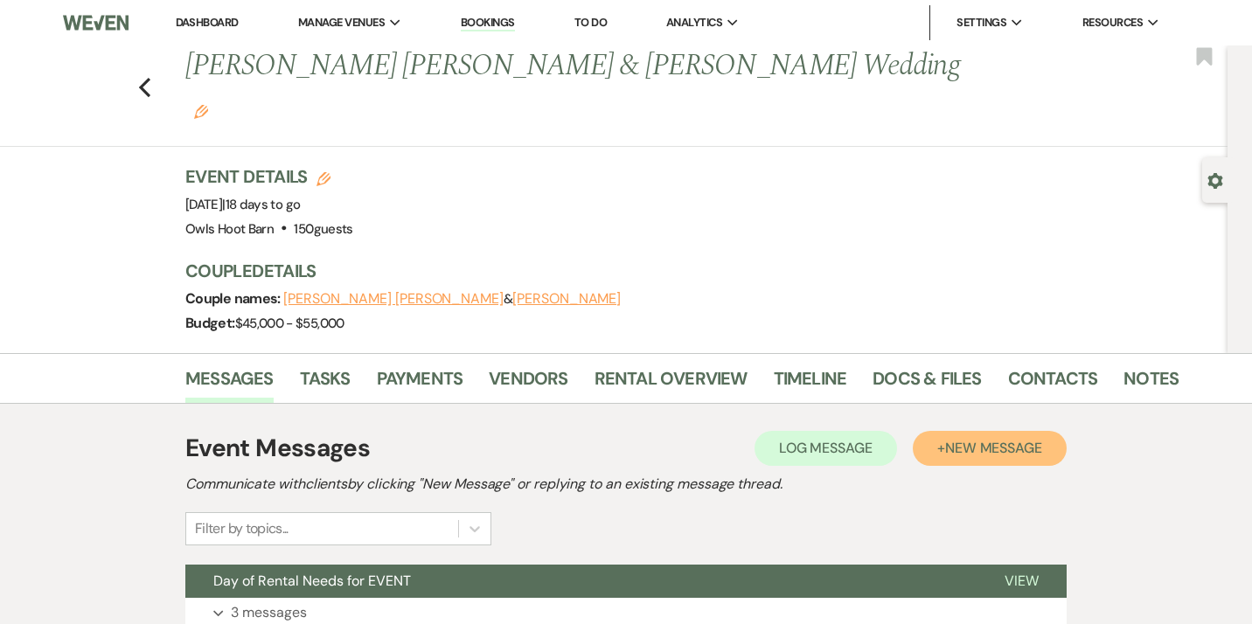
click at [990, 439] on span "New Message" at bounding box center [993, 448] width 97 height 18
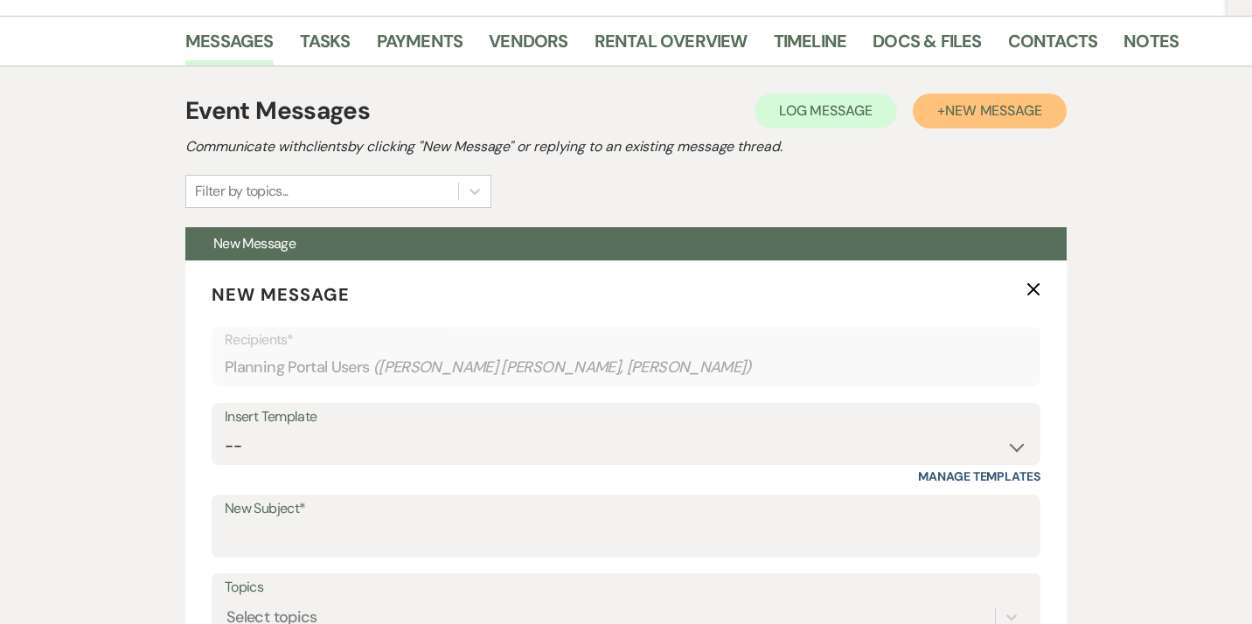
scroll to position [379, 0]
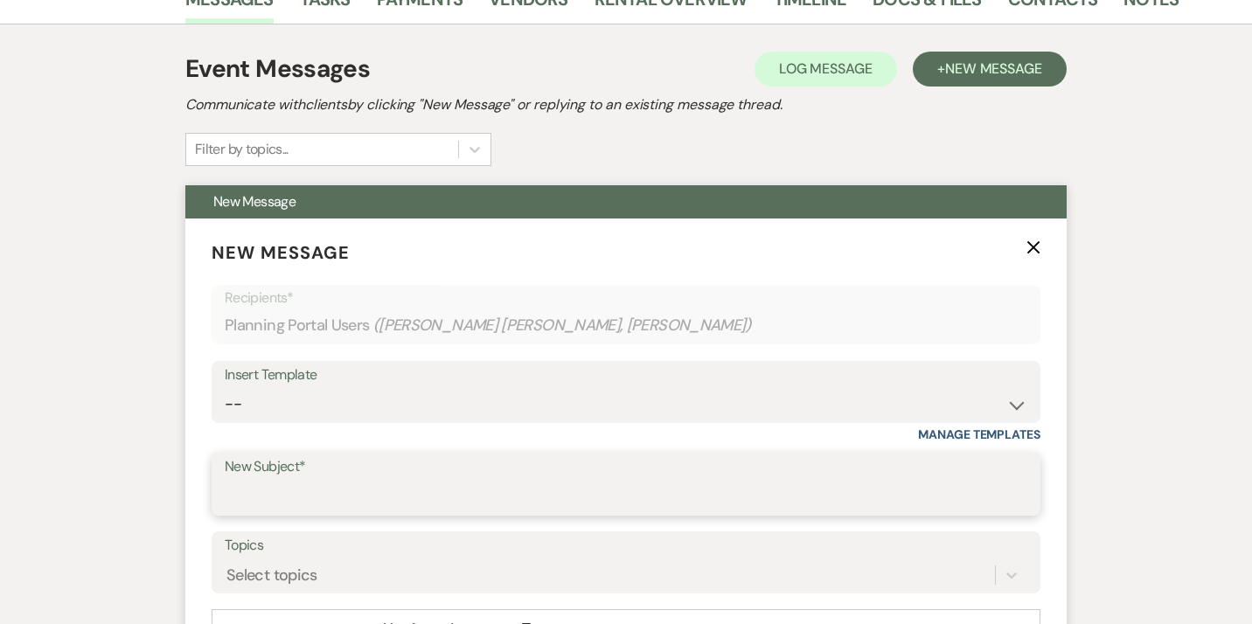
click at [300, 480] on input "New Subject*" at bounding box center [626, 497] width 803 height 34
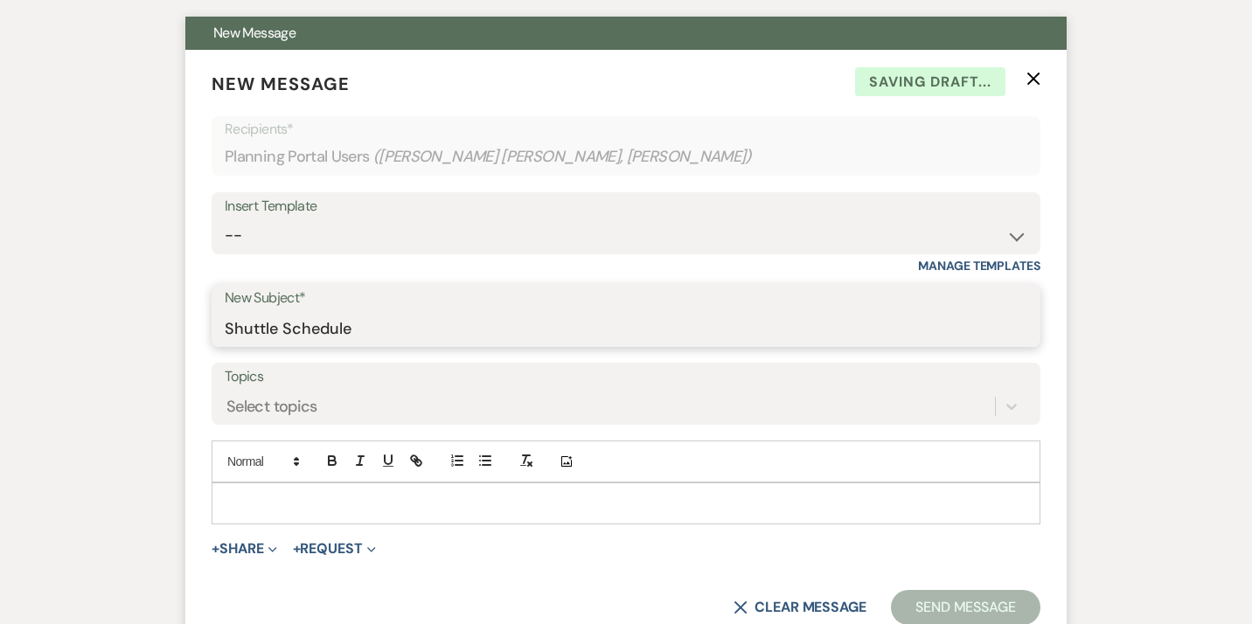
scroll to position [566, 0]
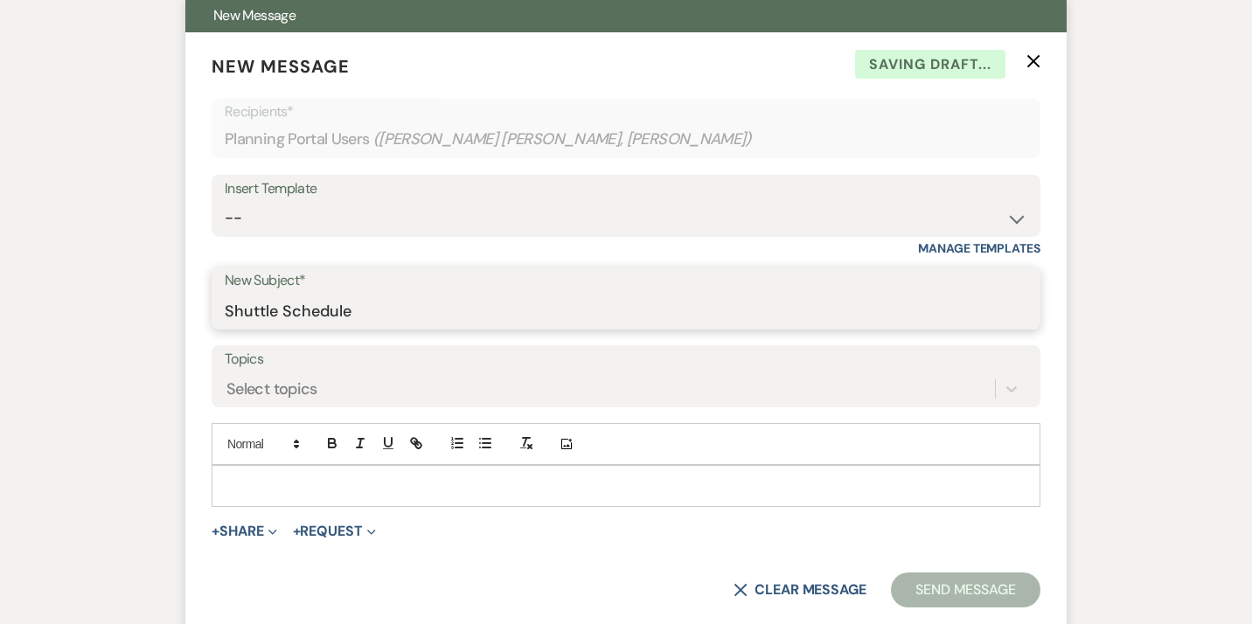
type input "Shuttle Schedule"
click at [248, 477] on p at bounding box center [626, 486] width 801 height 19
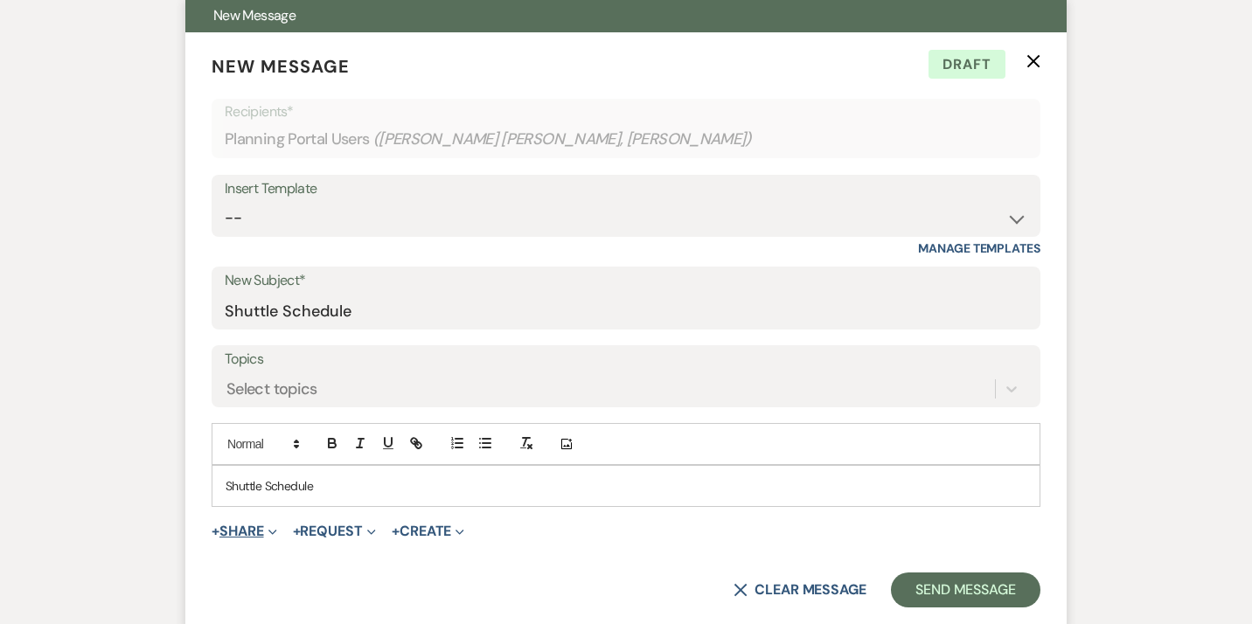
click at [251, 525] on button "+ Share Expand" at bounding box center [245, 532] width 66 height 14
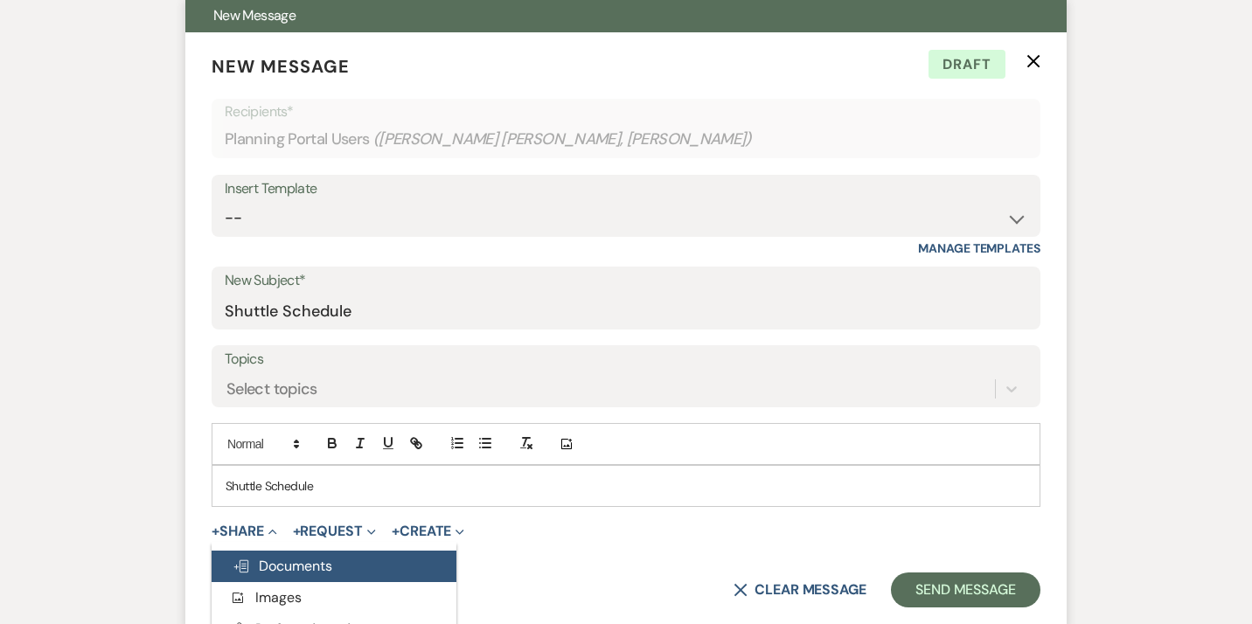
click at [281, 557] on span "Doc Upload Documents" at bounding box center [283, 566] width 100 height 18
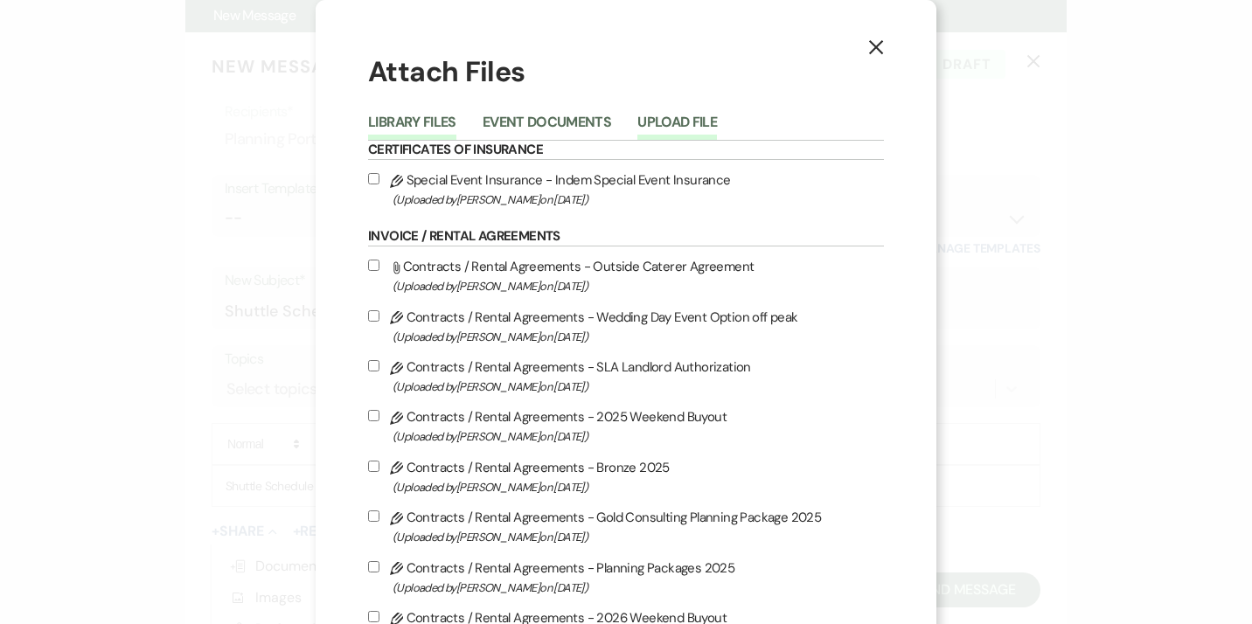
click at [682, 127] on button "Upload File" at bounding box center [677, 127] width 80 height 24
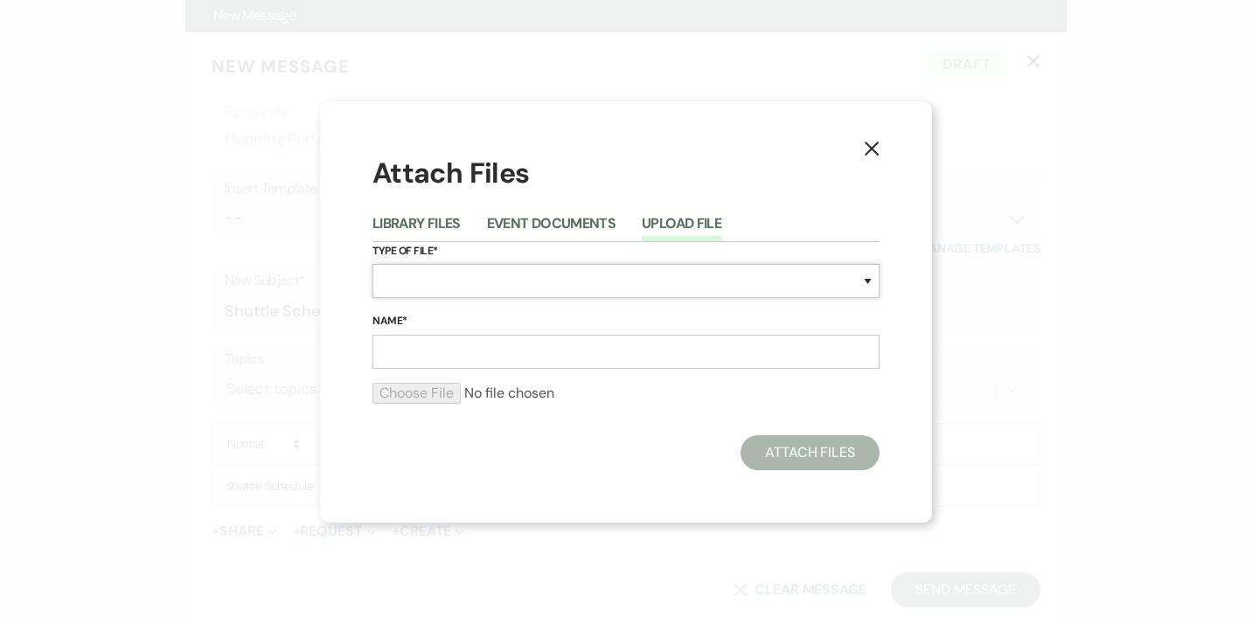
click at [372, 264] on select "Special Event Insurance Vendor Certificate of Insurance Contracts / Rental Agre…" at bounding box center [625, 281] width 507 height 34
select select "50"
click option "Finalize & Share" at bounding box center [0, 0] width 0 height 0
click at [425, 362] on input "Name*" at bounding box center [625, 352] width 507 height 34
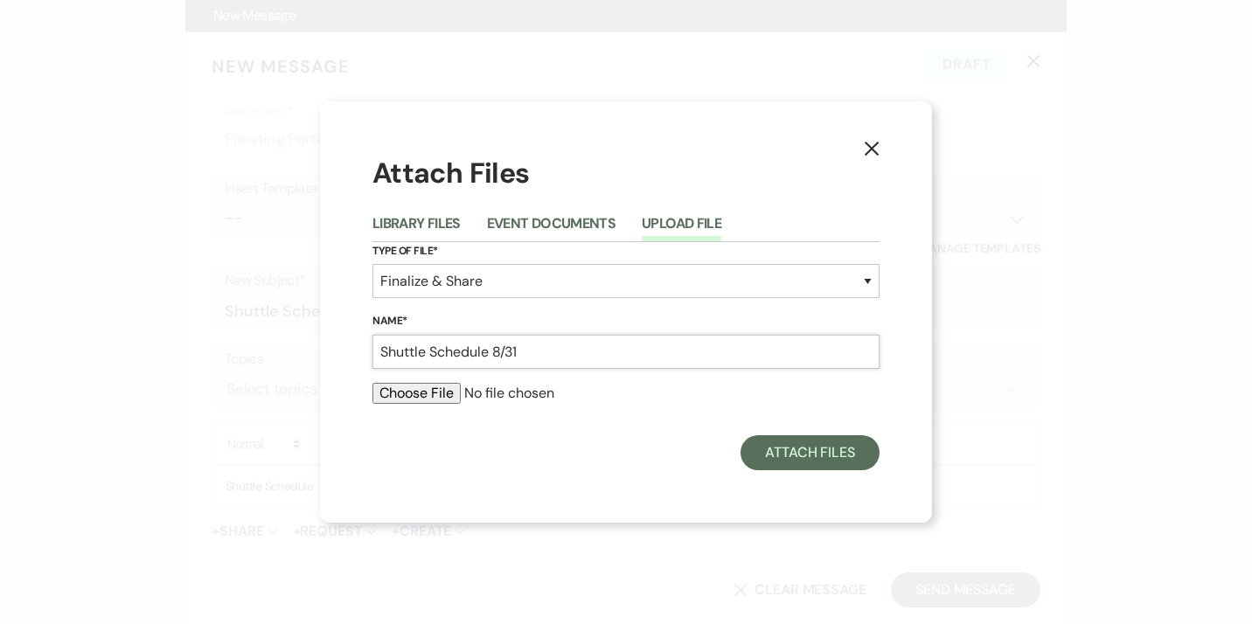
type input "Shuttle Schedule 8/31"
click at [400, 390] on input "file" at bounding box center [625, 393] width 507 height 21
type input "C:\fakepath\[PERSON_NAME] & [PERSON_NAME] [DATE].docx"
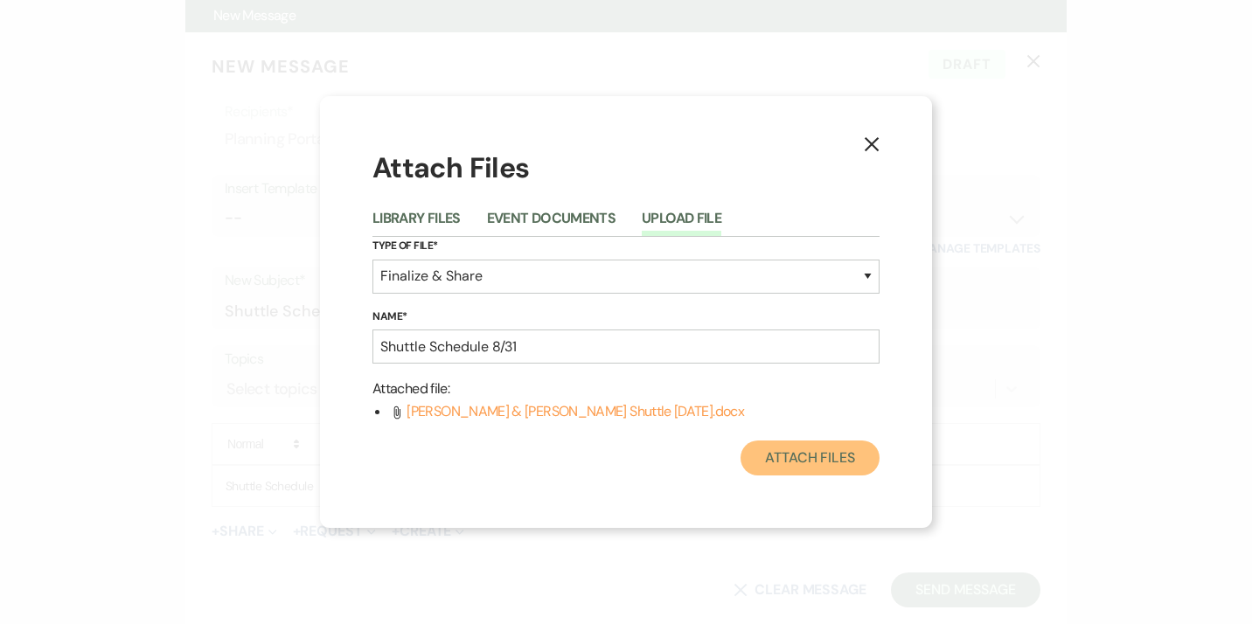
click at [811, 465] on button "Attach Files" at bounding box center [810, 458] width 139 height 35
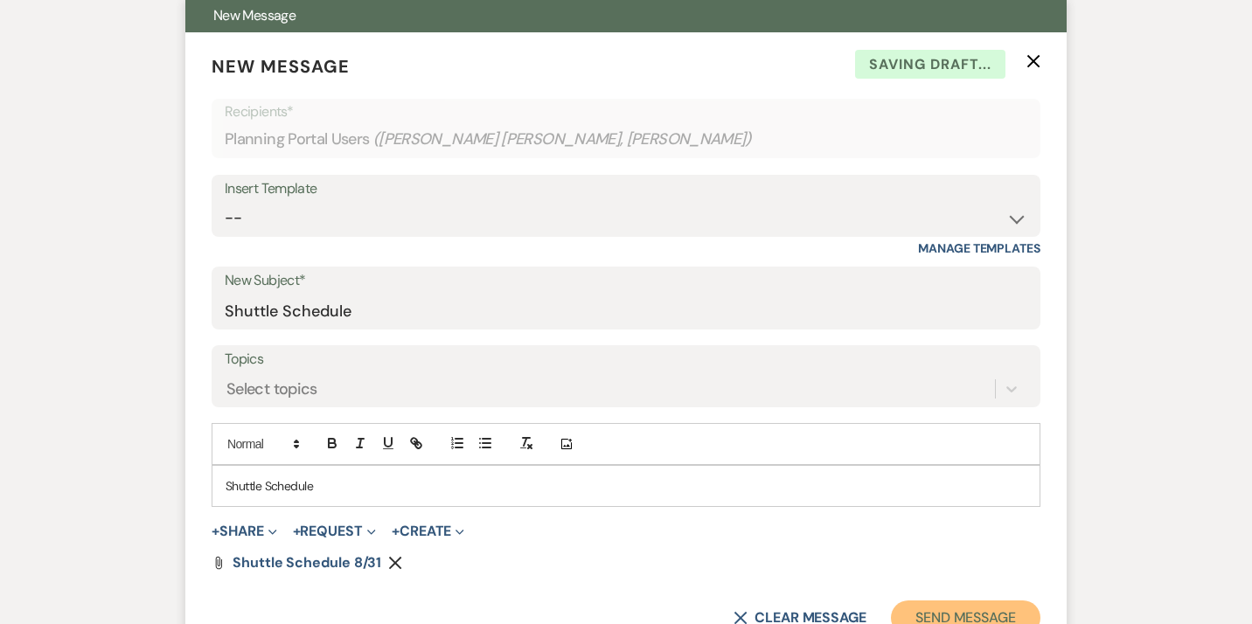
click at [981, 601] on button "Send Message" at bounding box center [966, 618] width 150 height 35
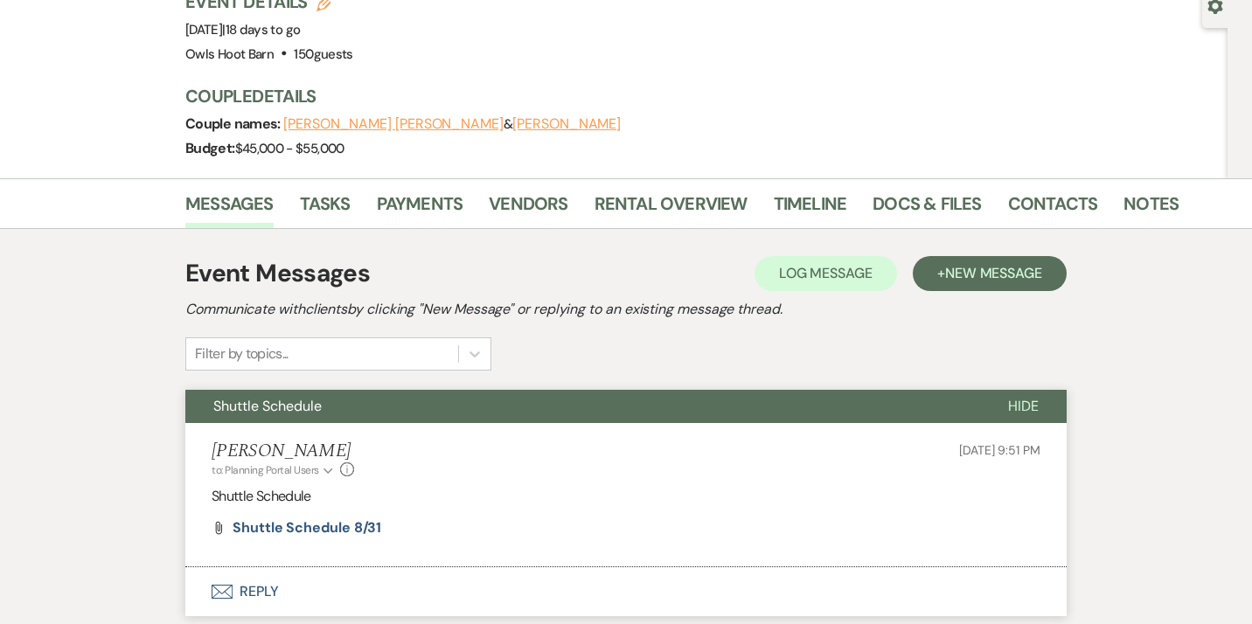
scroll to position [183, 0]
